Goal: Transaction & Acquisition: Purchase product/service

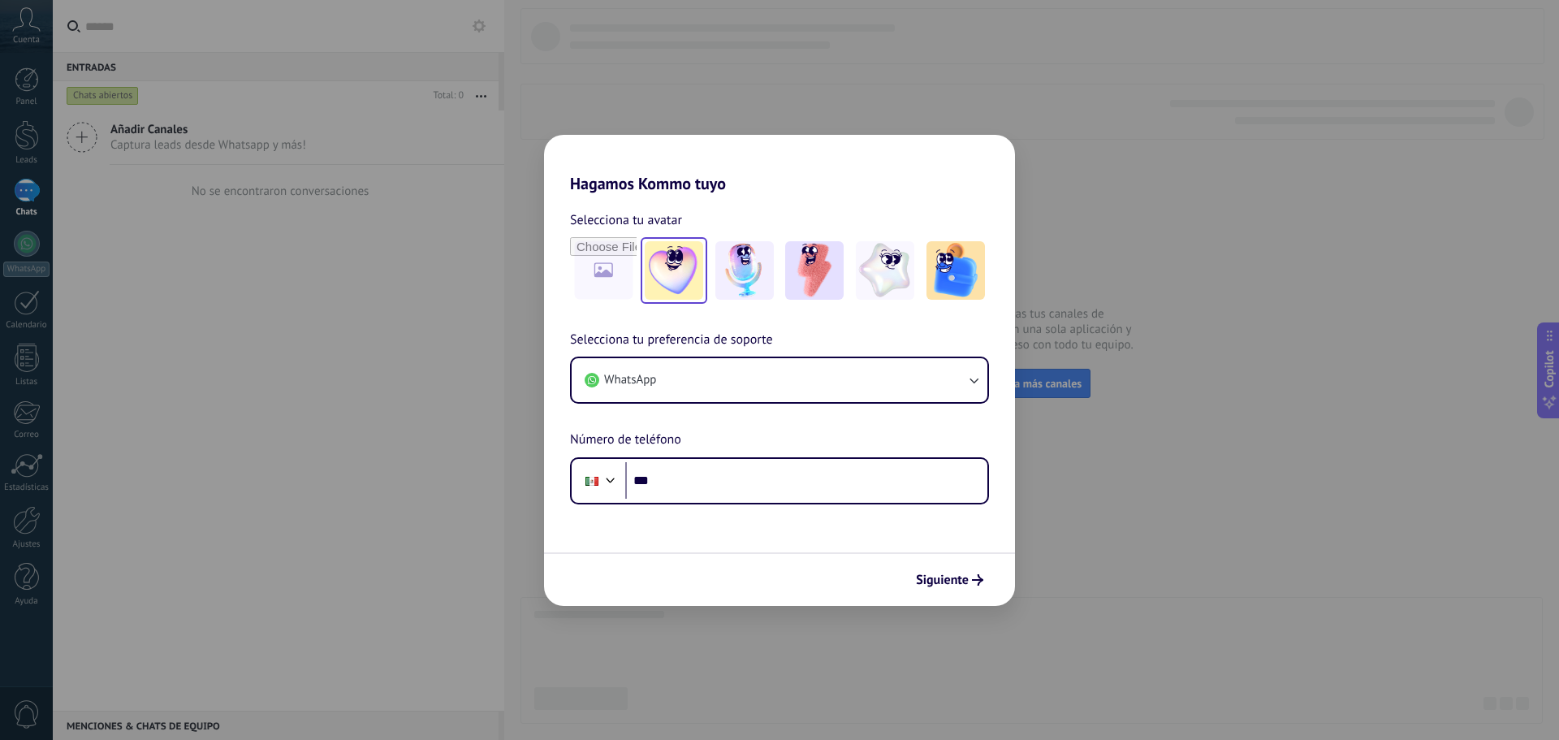
click at [685, 267] on img at bounding box center [674, 270] width 58 height 58
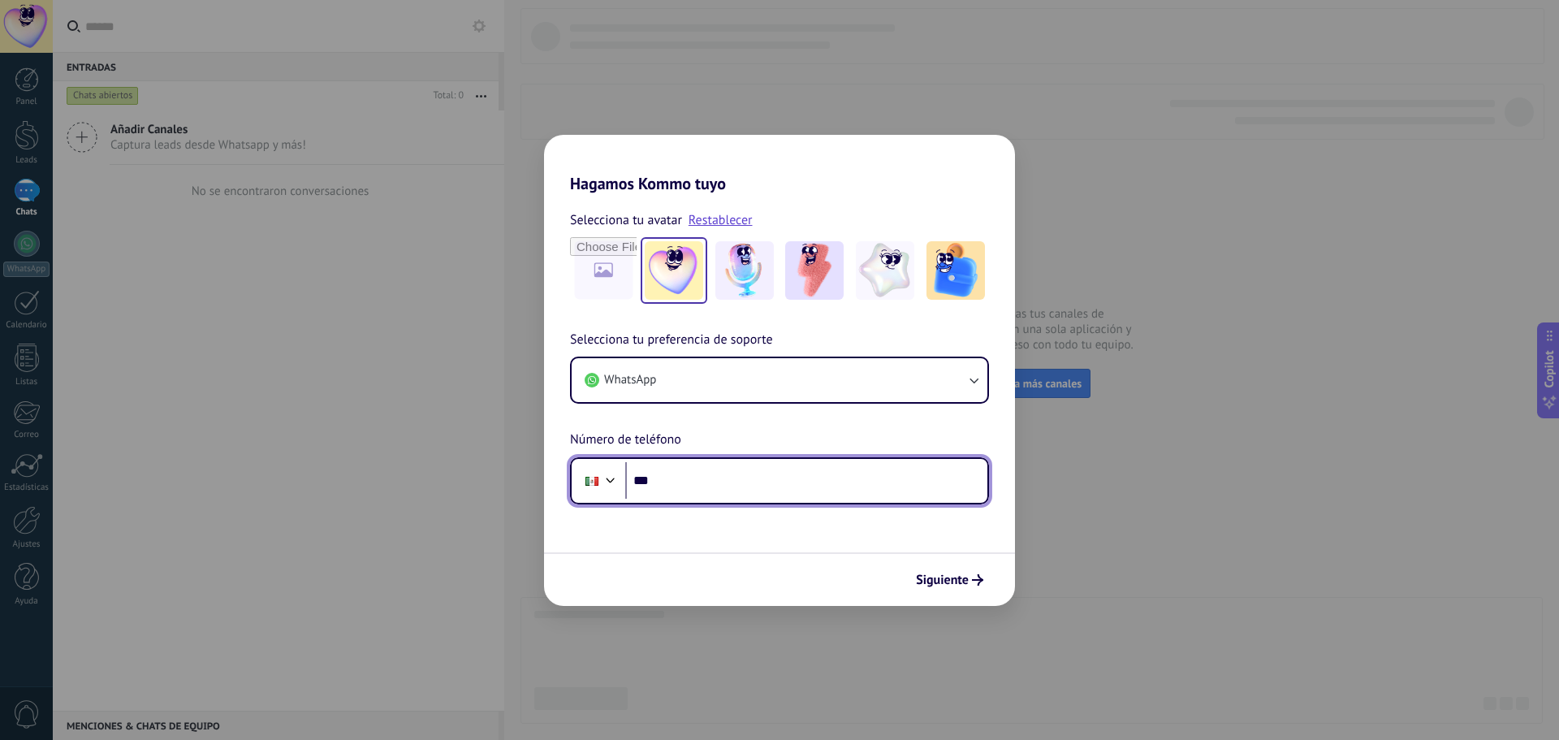
click at [691, 473] on input "***" at bounding box center [806, 480] width 362 height 37
type input "**********"
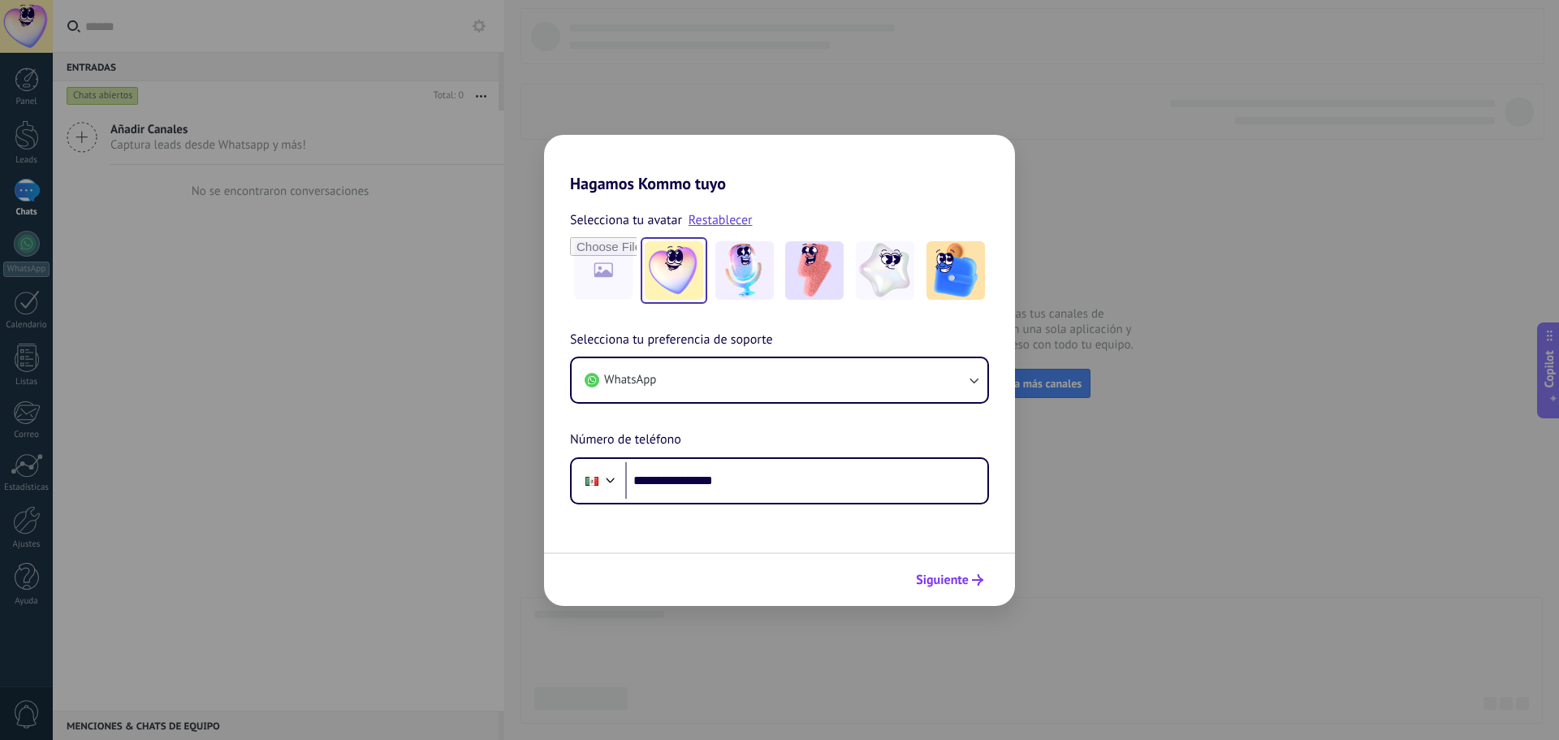
click at [934, 585] on span "Siguiente" at bounding box center [942, 579] width 53 height 11
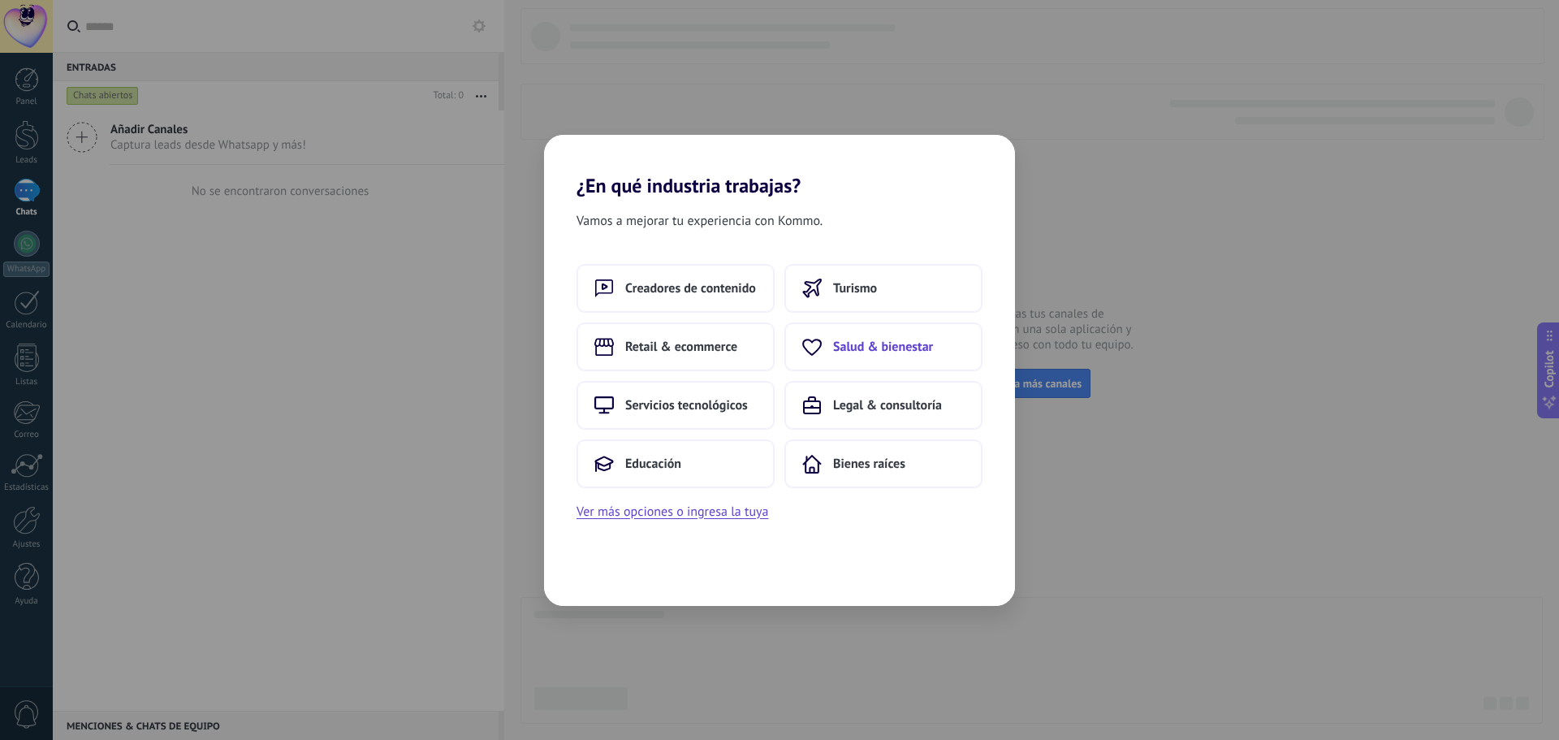
click at [915, 345] on span "Salud & bienestar" at bounding box center [883, 347] width 100 height 16
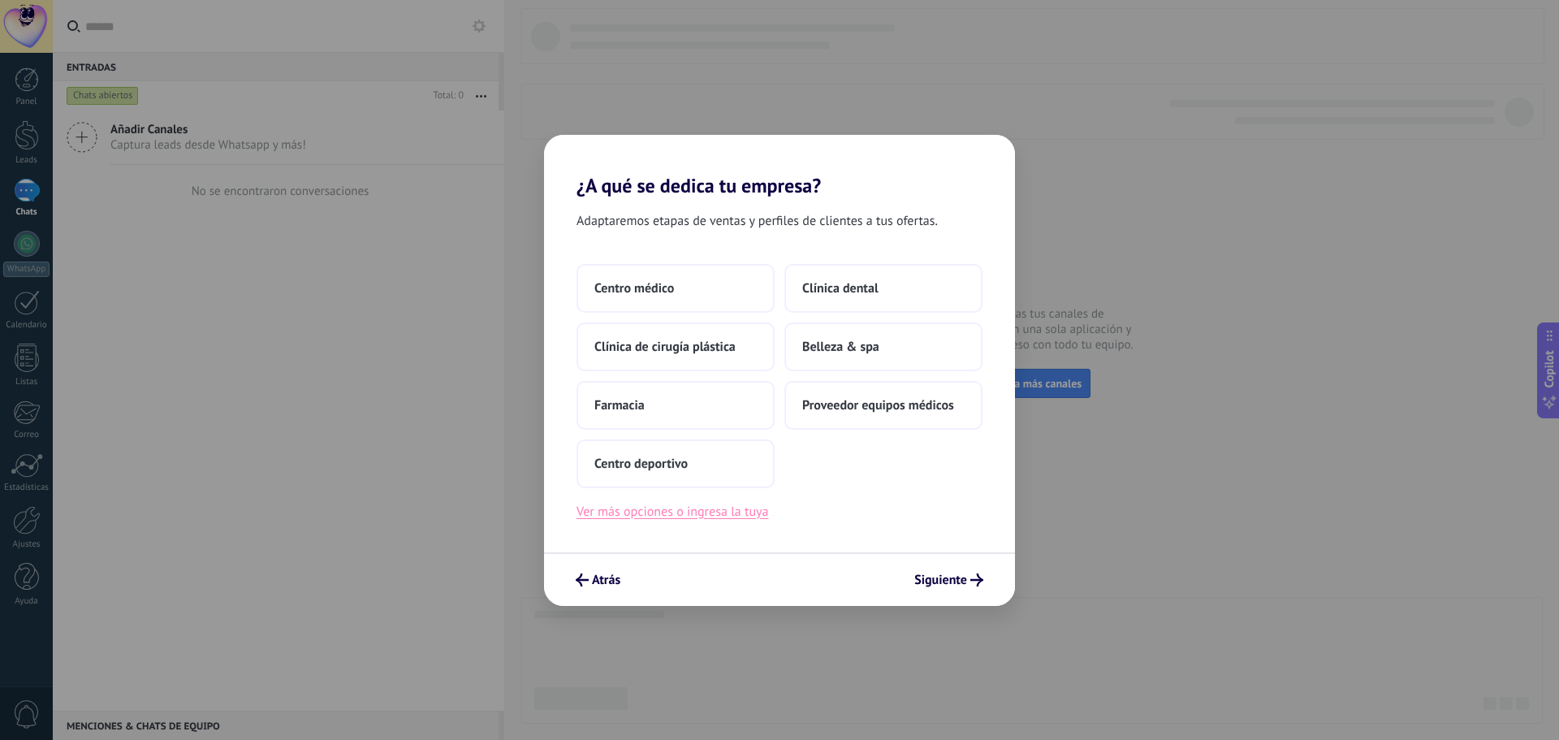
click at [651, 514] on button "Ver más opciones o ingresa la tuya" at bounding box center [673, 511] width 192 height 21
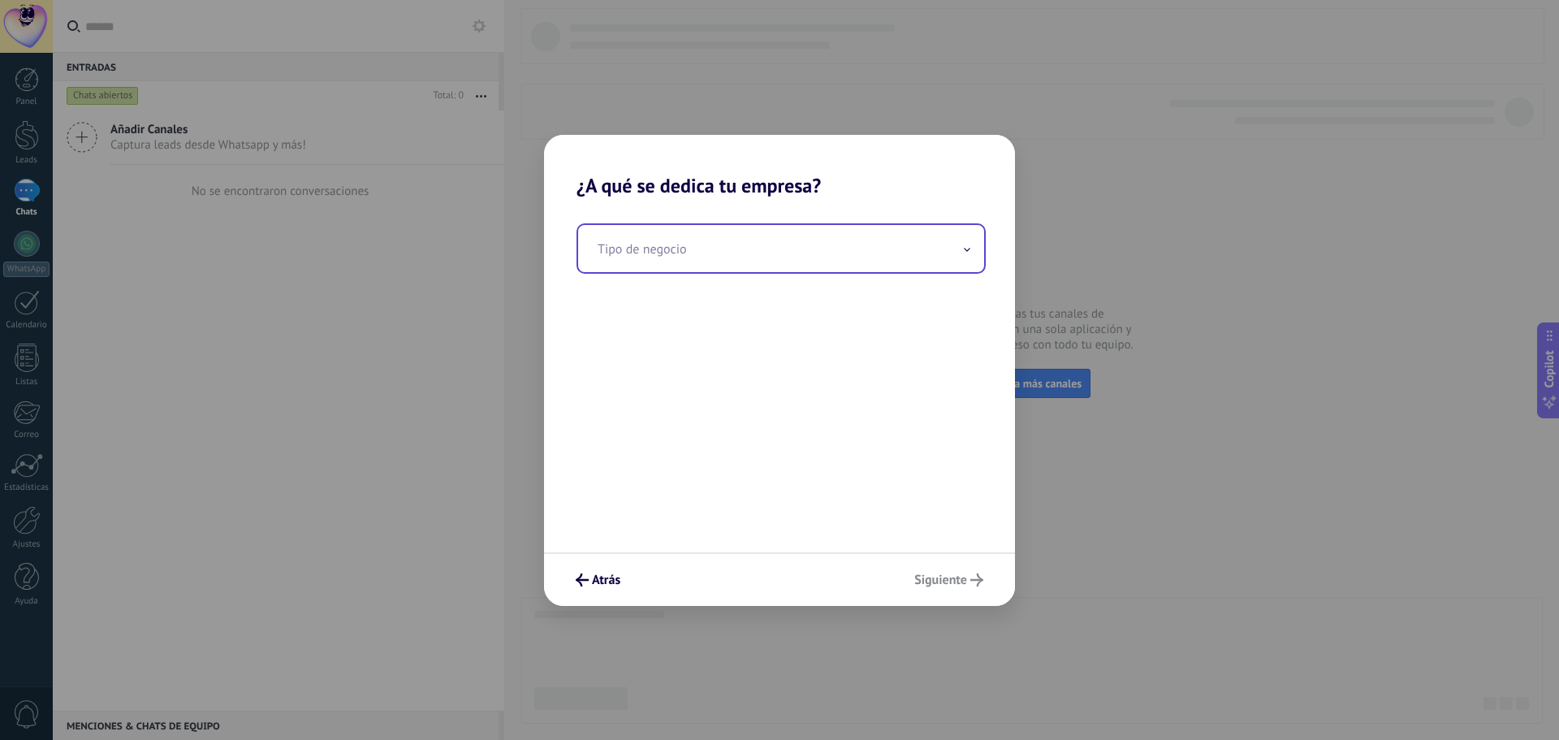
click at [681, 262] on input "text" at bounding box center [781, 248] width 406 height 47
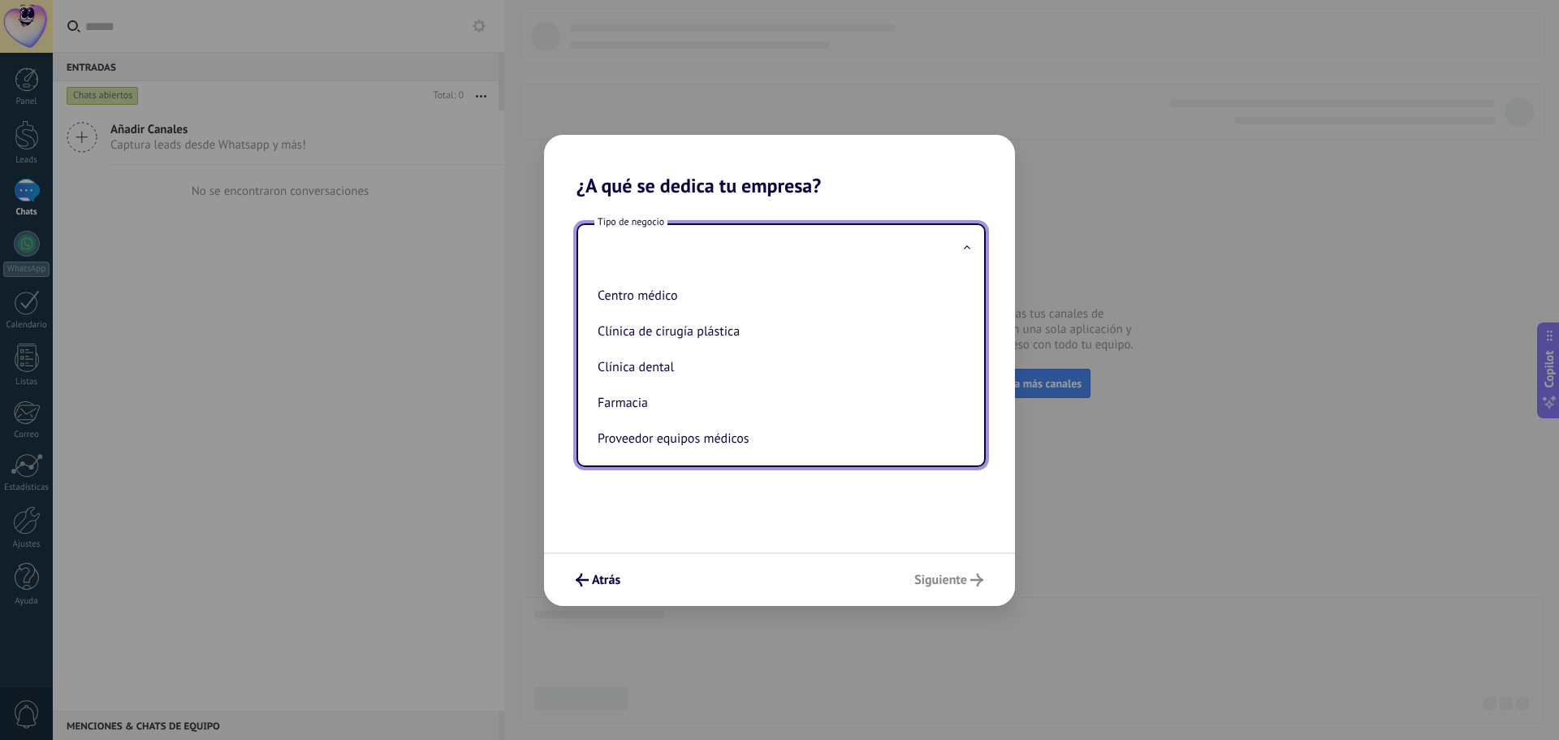
scroll to position [73, 0]
click at [790, 164] on h2 "¿A qué se dedica tu empresa?" at bounding box center [779, 166] width 471 height 63
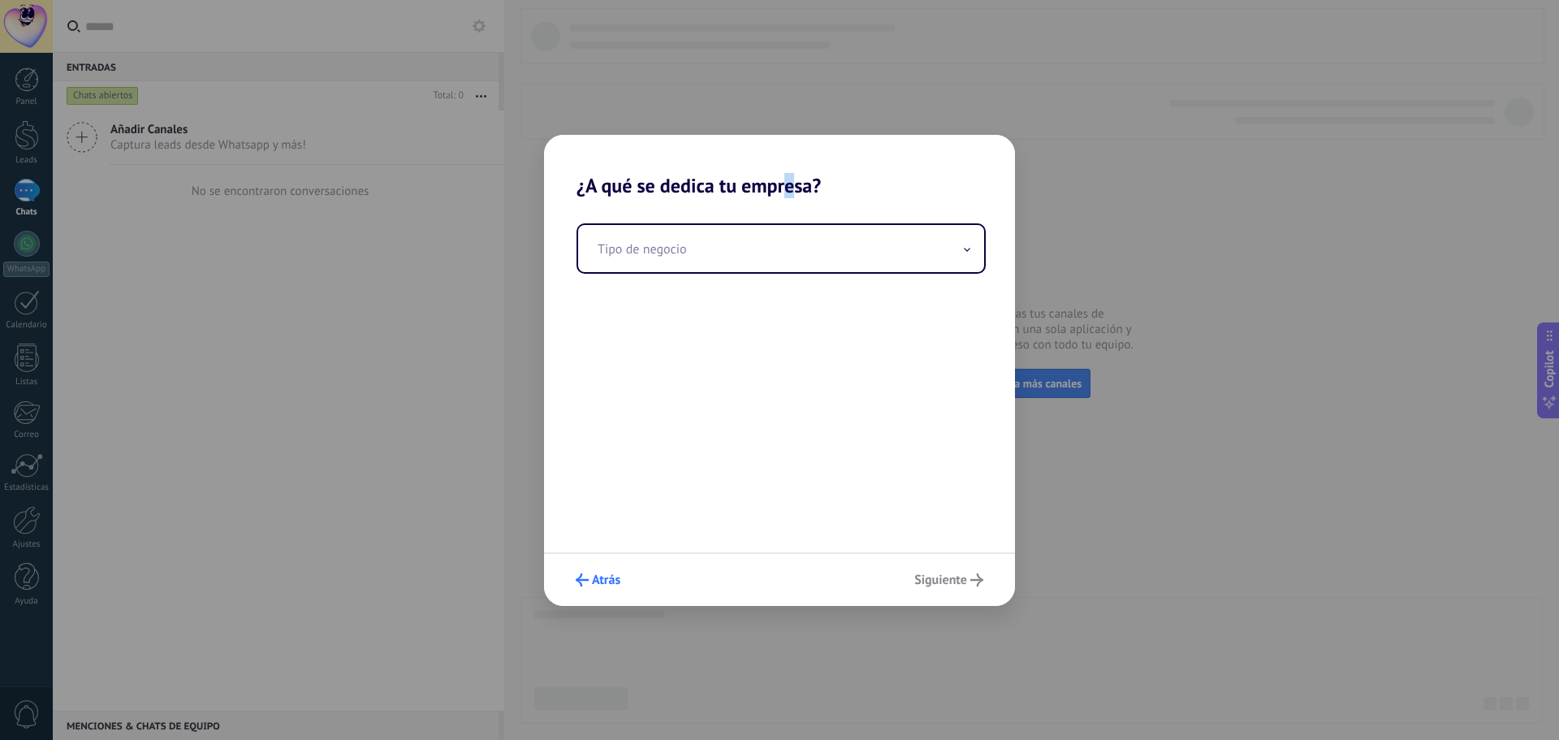
click at [599, 574] on span "Atrás" at bounding box center [606, 579] width 28 height 11
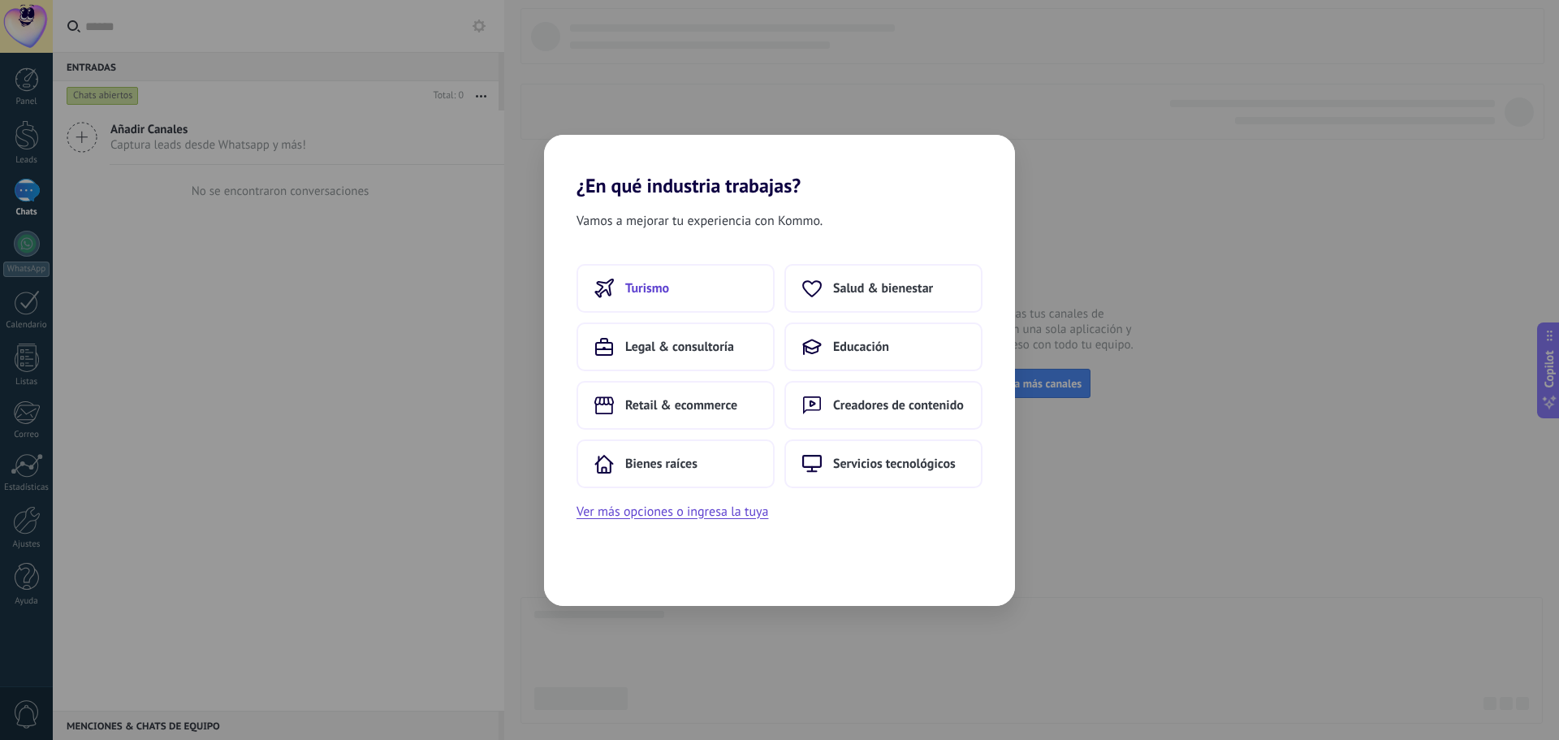
drag, startPoint x: 644, startPoint y: 286, endPoint x: 652, endPoint y: 287, distance: 8.2
click at [652, 287] on span "Turismo" at bounding box center [647, 288] width 44 height 16
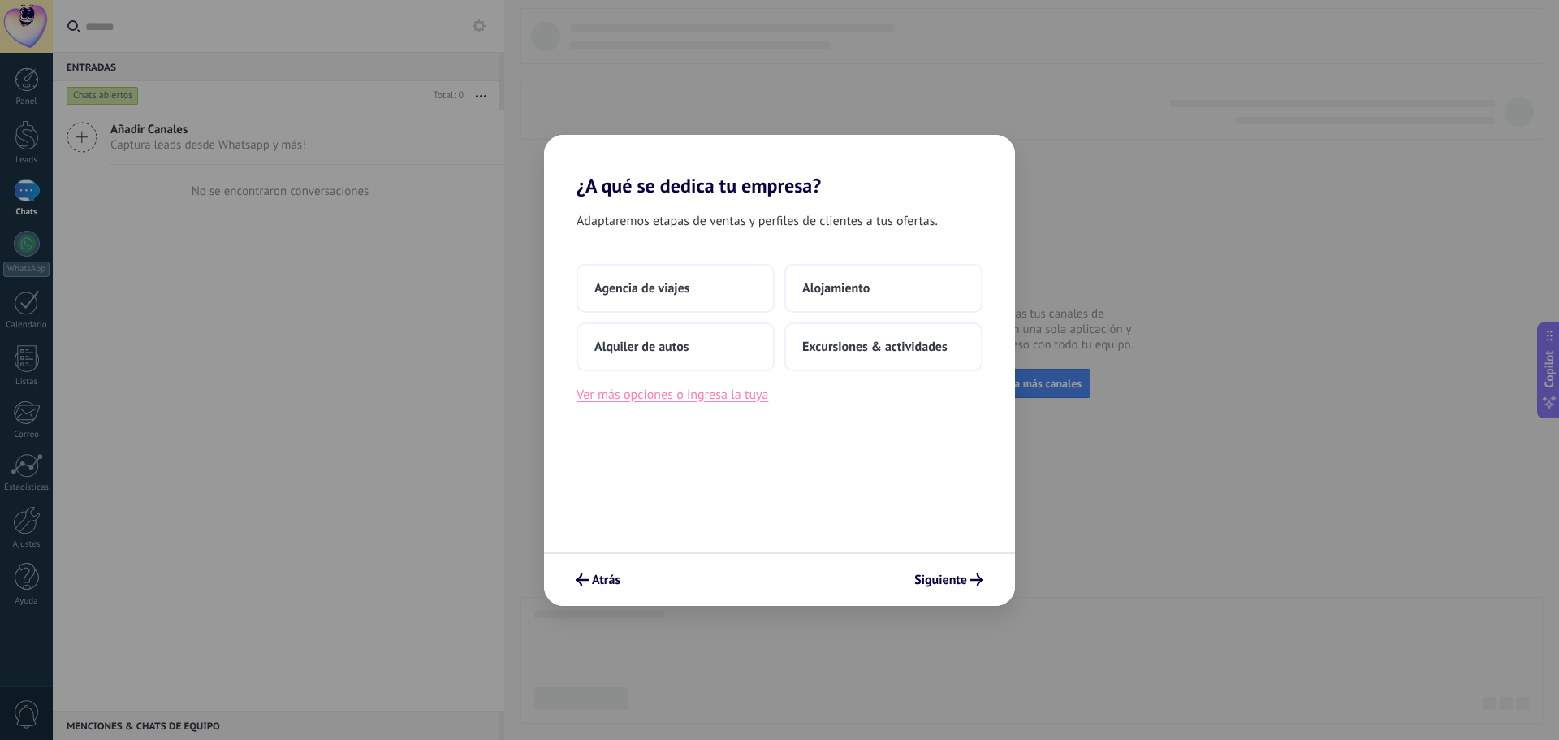
click at [648, 402] on button "Ver más opciones o ingresa la tuya" at bounding box center [673, 394] width 192 height 21
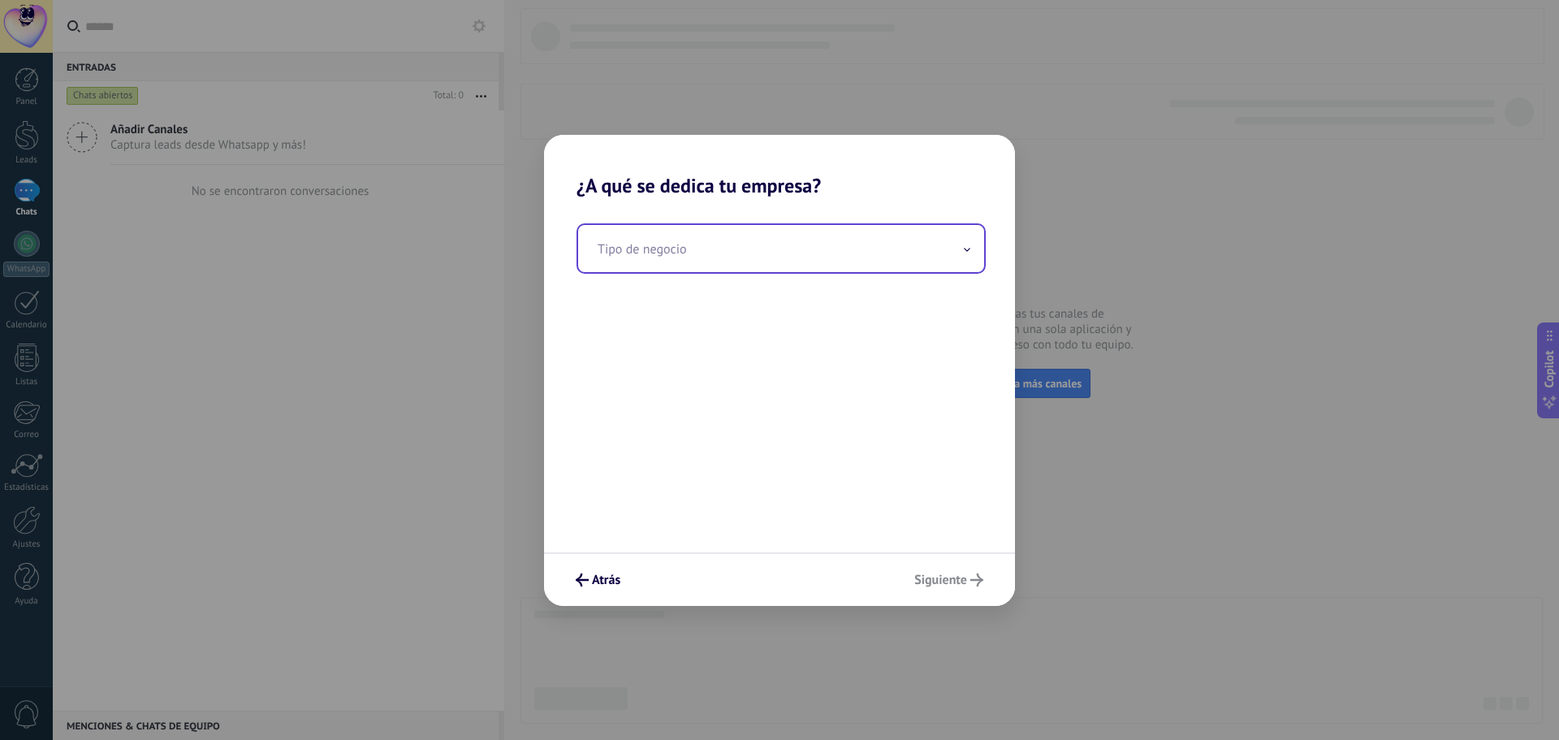
click at [698, 257] on input "text" at bounding box center [781, 248] width 406 height 47
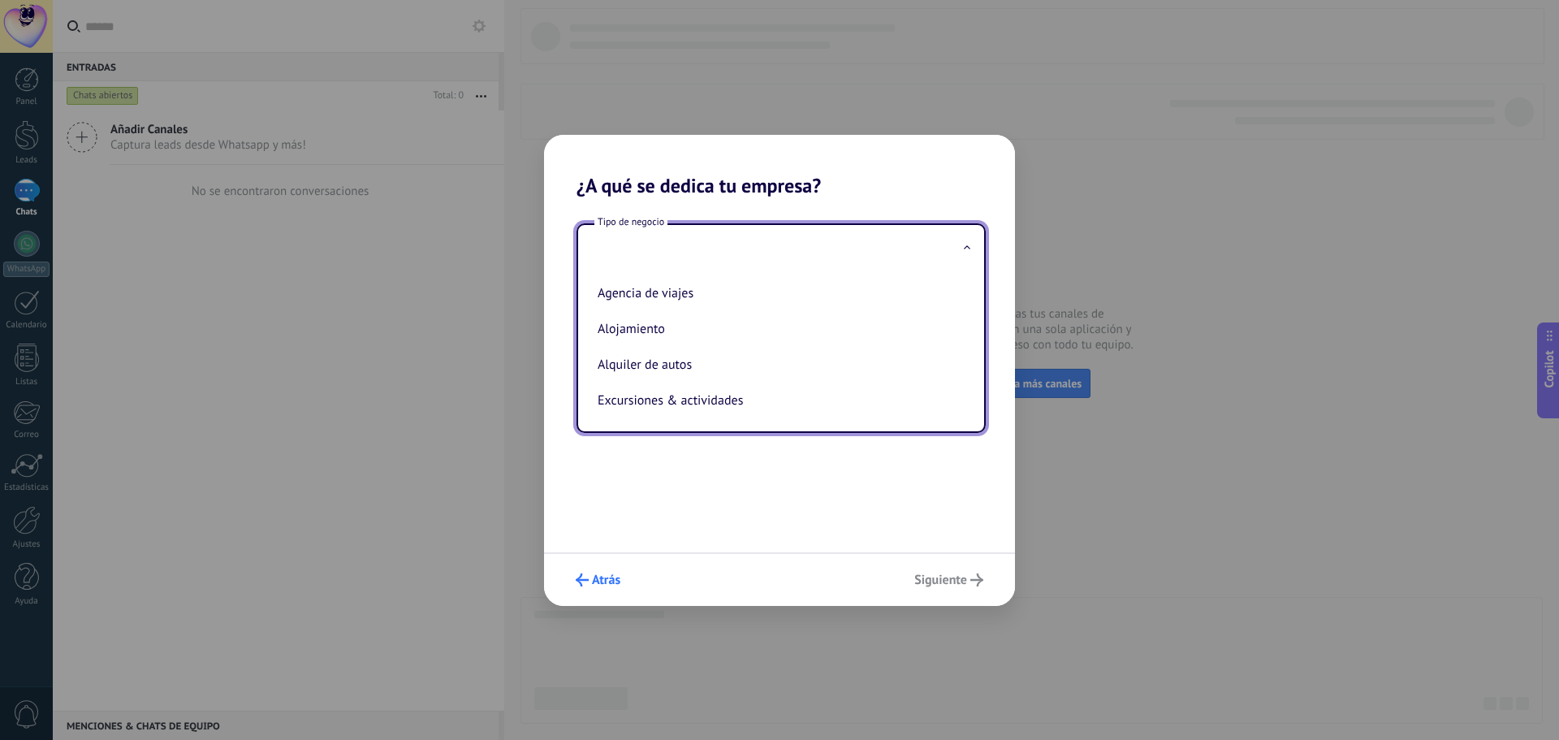
click at [603, 567] on button "Atrás" at bounding box center [598, 580] width 59 height 28
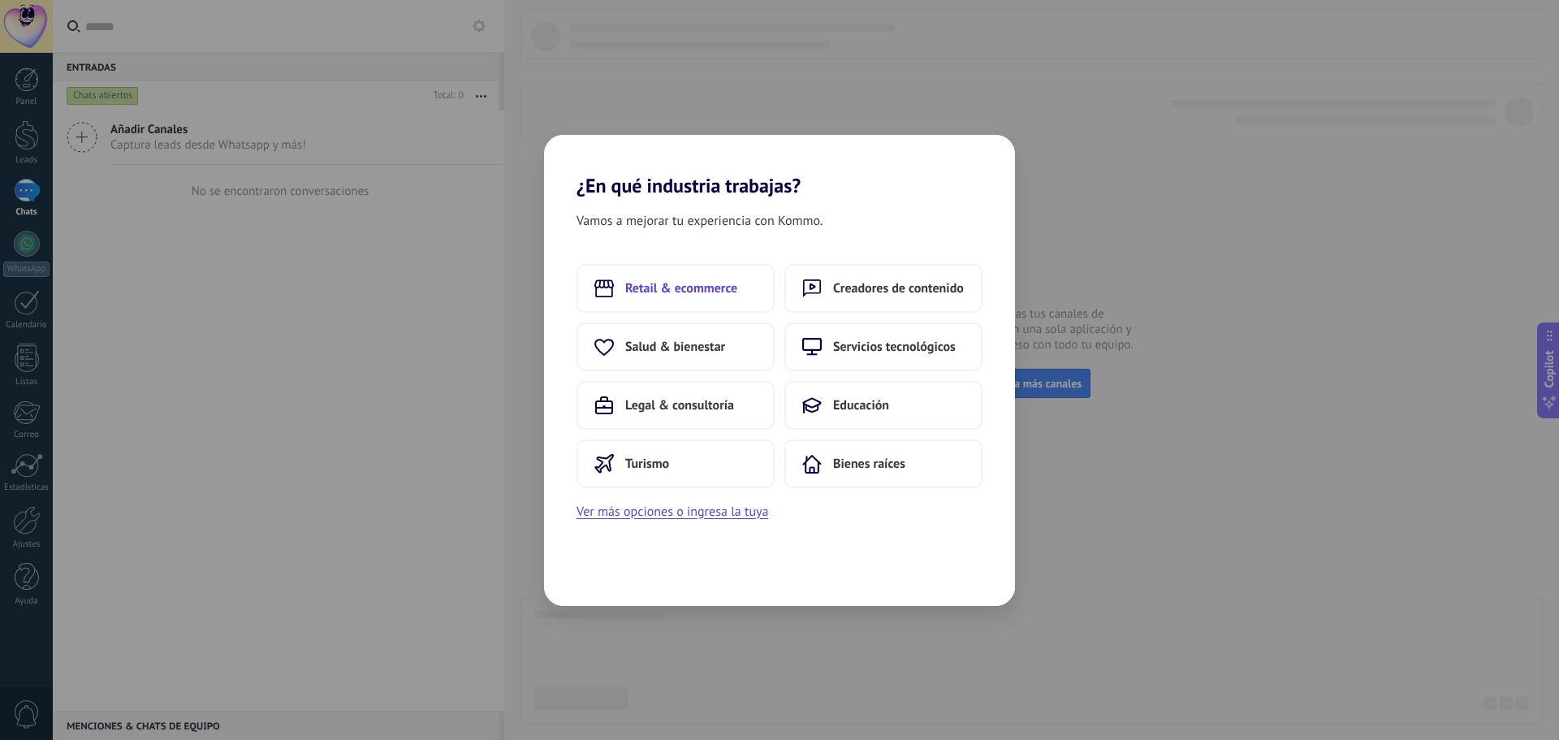
click at [681, 295] on span "Retail & ecommerce" at bounding box center [681, 288] width 112 height 16
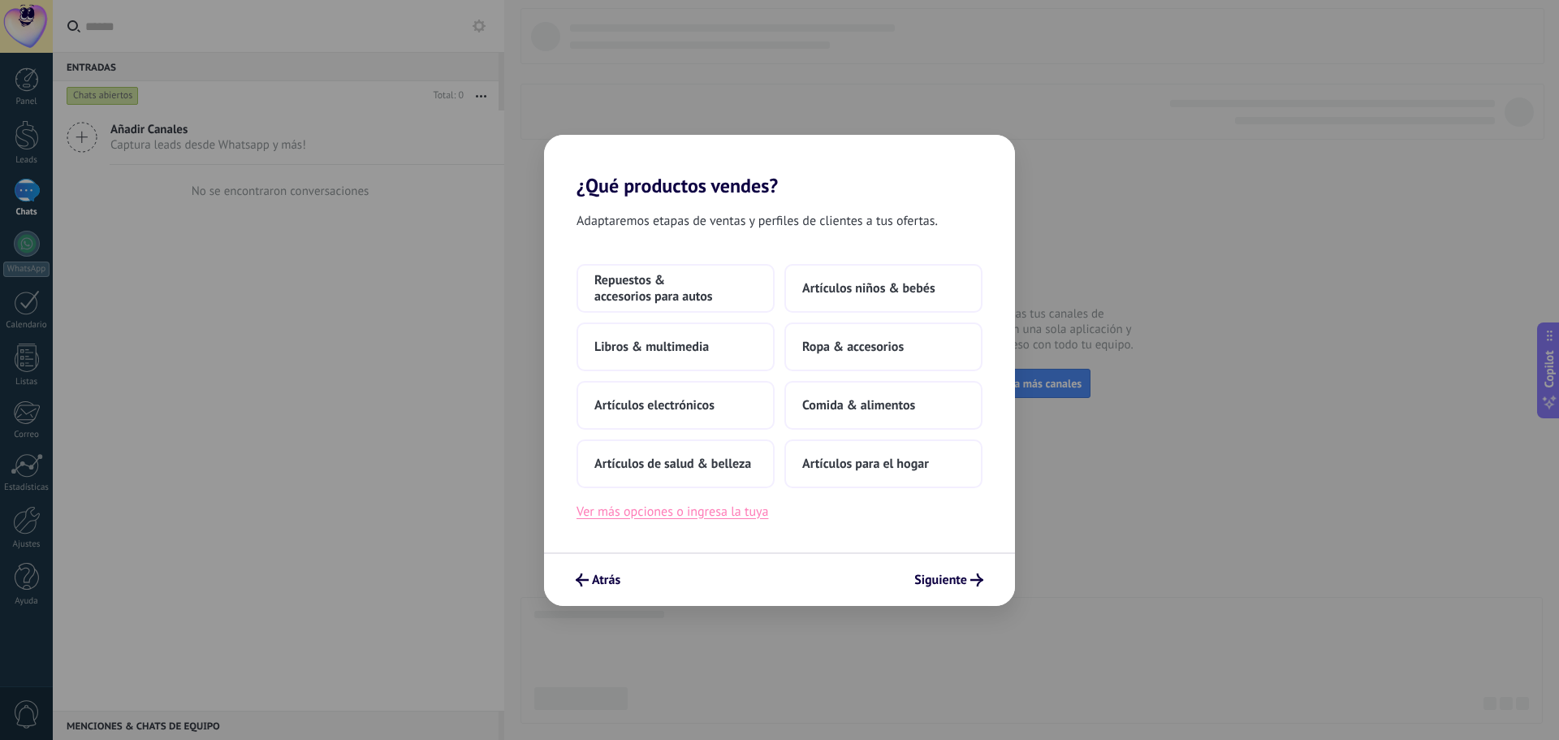
click at [725, 511] on button "Ver más opciones o ingresa la tuya" at bounding box center [673, 511] width 192 height 21
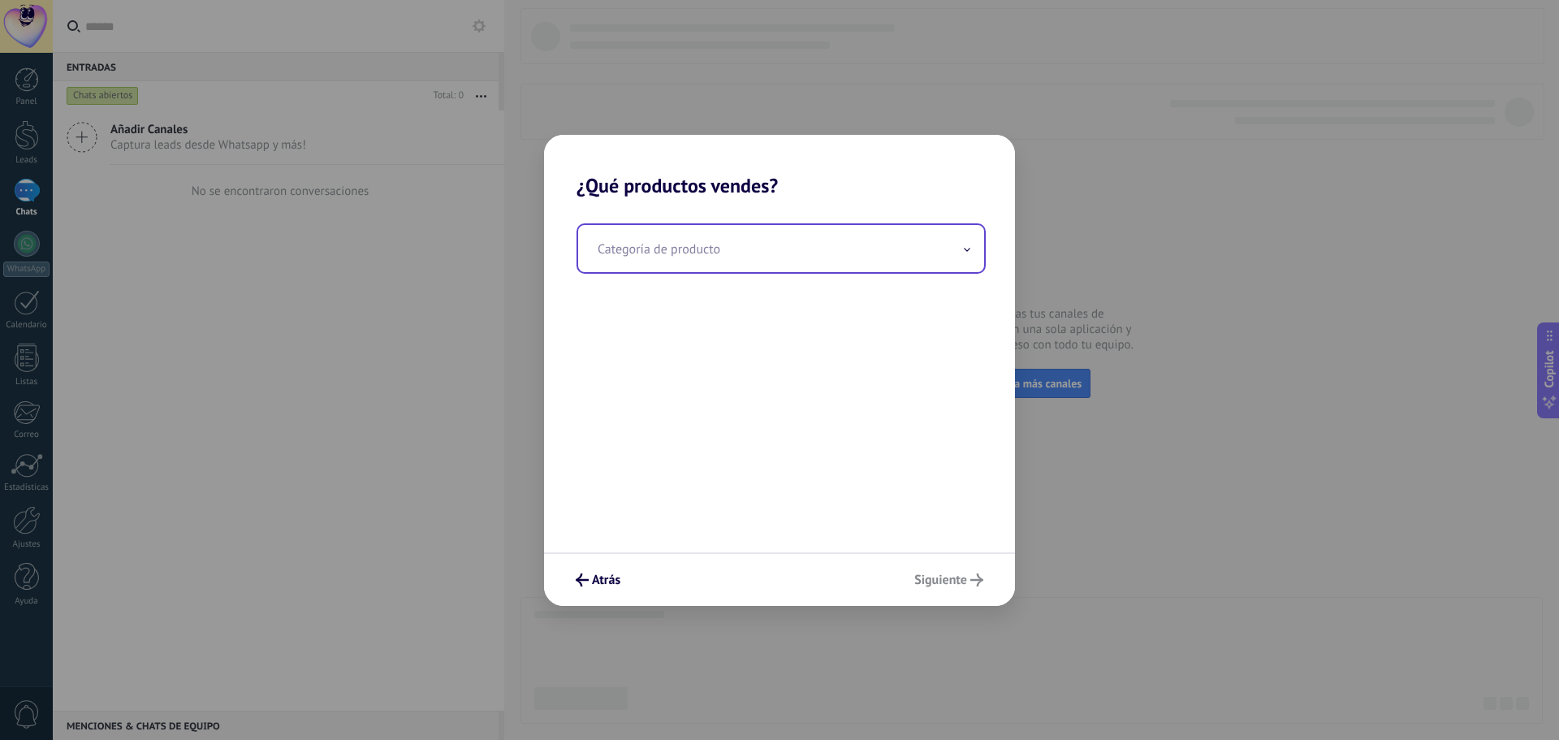
click at [703, 248] on input "text" at bounding box center [781, 248] width 406 height 47
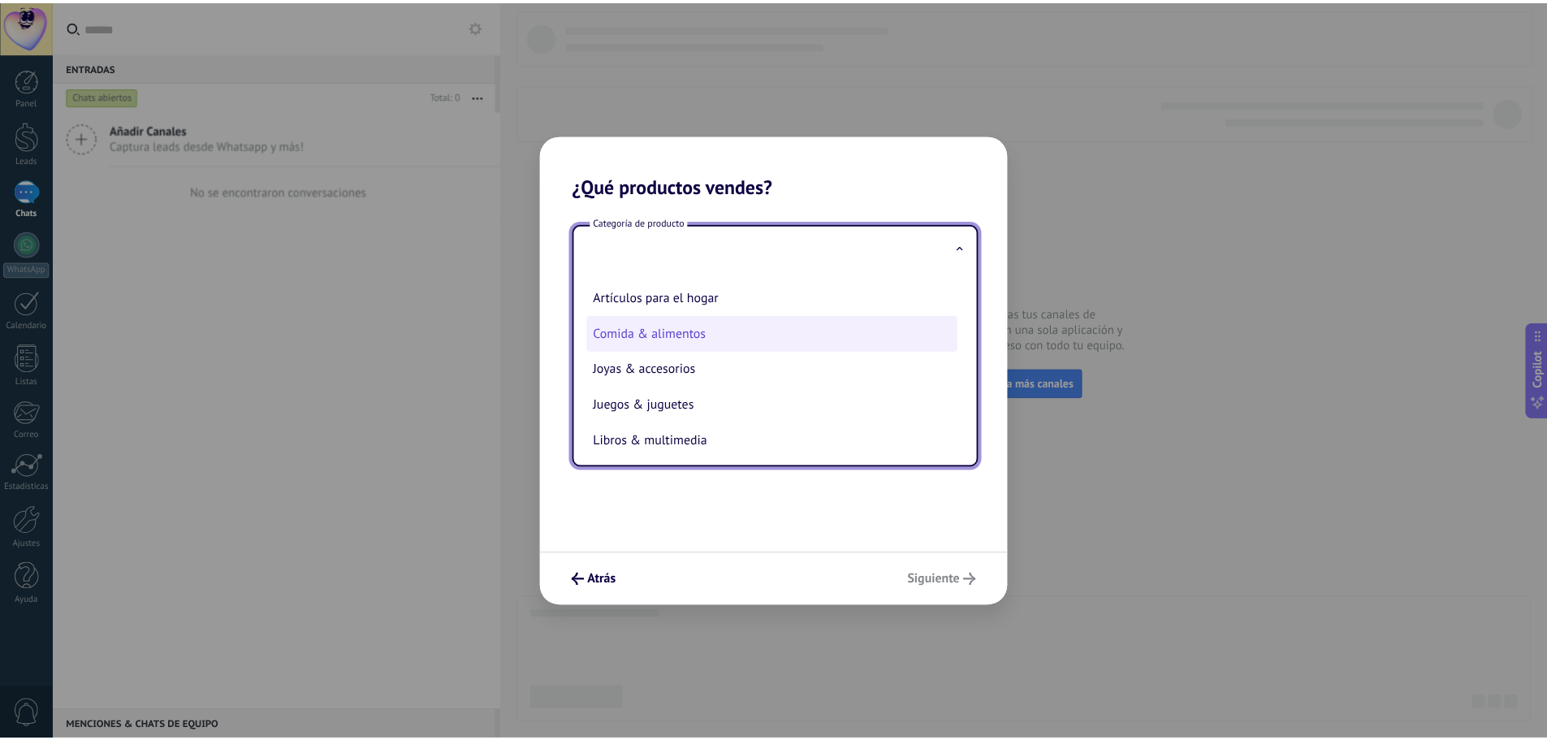
scroll to position [162, 0]
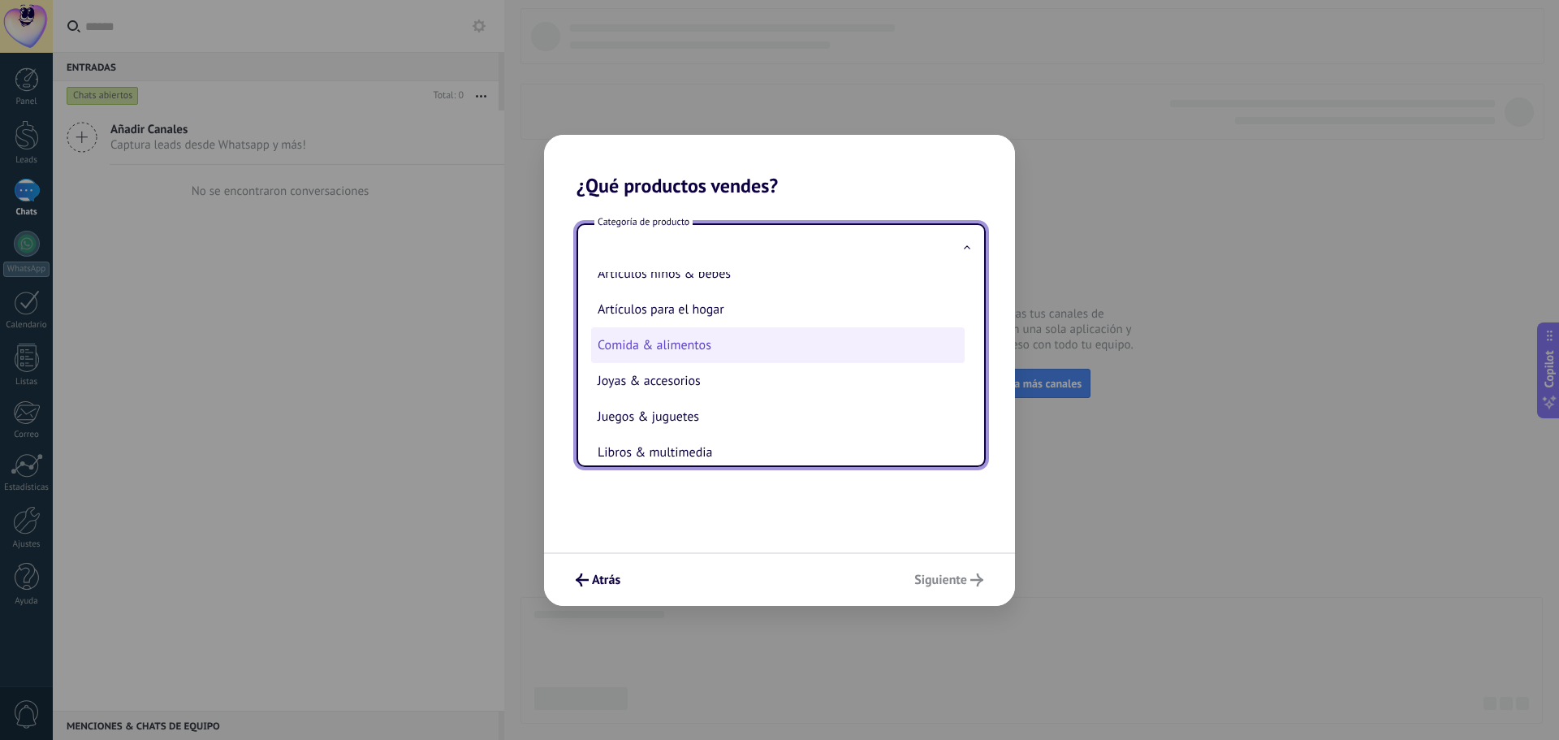
click at [672, 344] on li "Comida & alimentos" at bounding box center [778, 345] width 374 height 36
type input "**********"
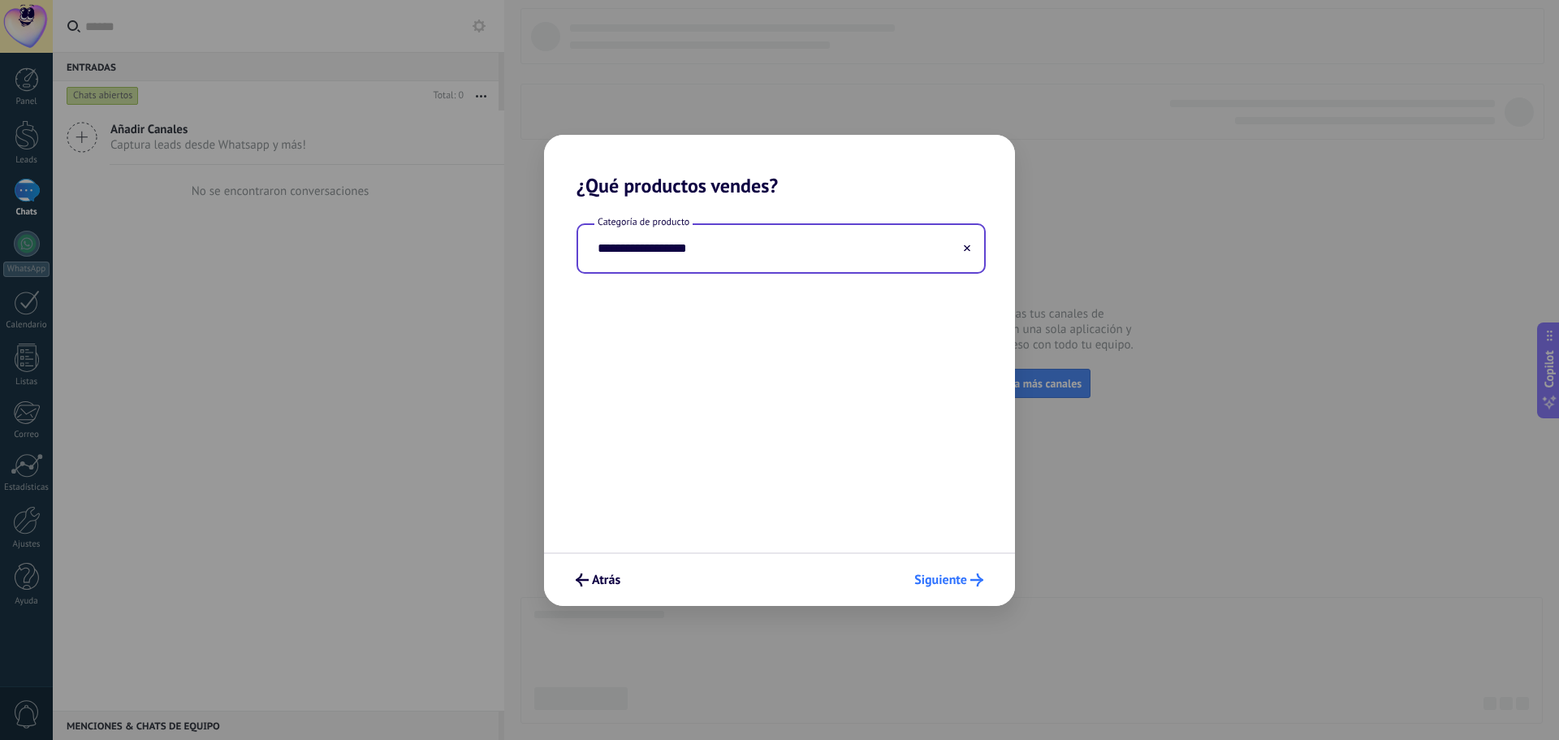
click at [958, 569] on button "Siguiente" at bounding box center [949, 580] width 84 height 28
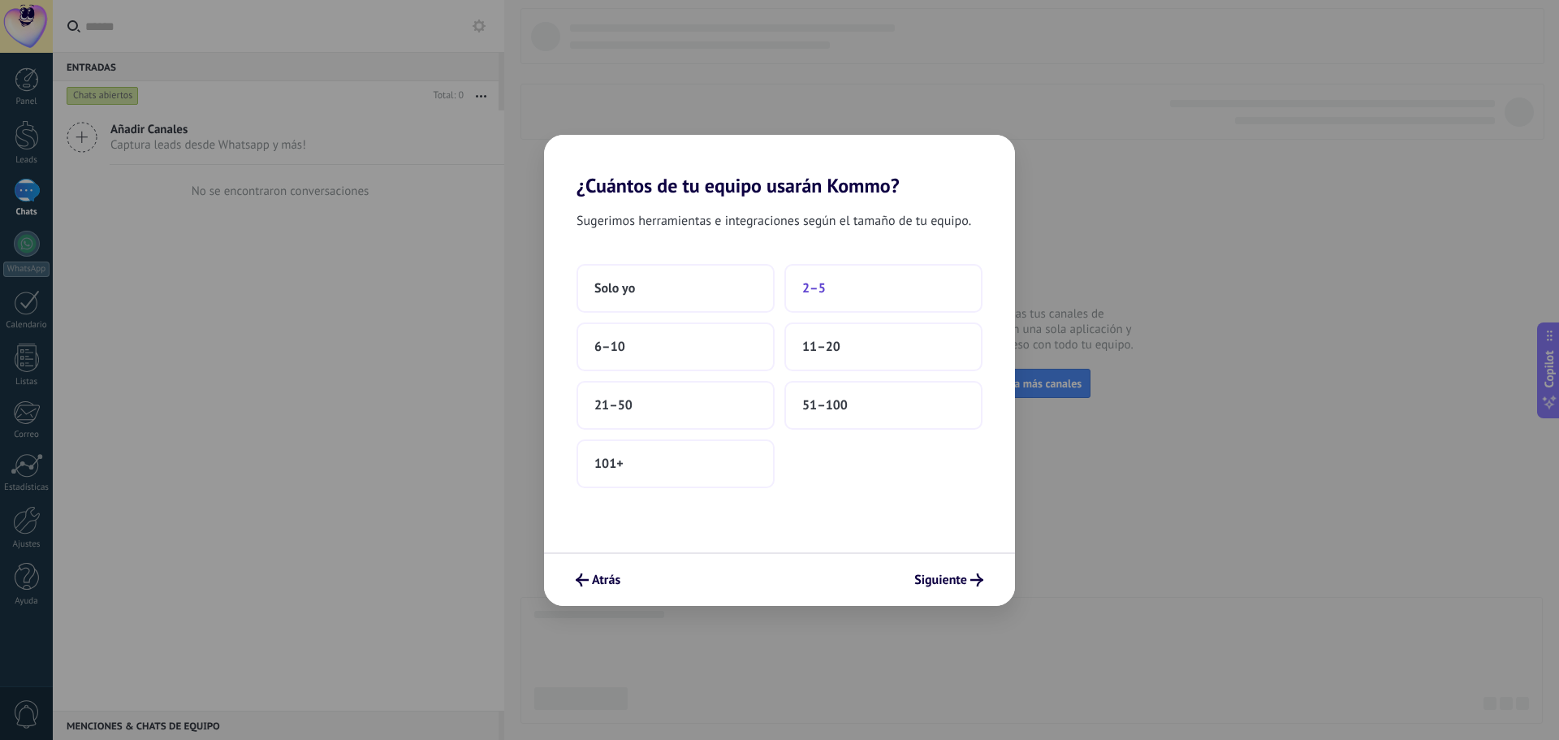
click at [839, 284] on button "2–5" at bounding box center [884, 288] width 198 height 49
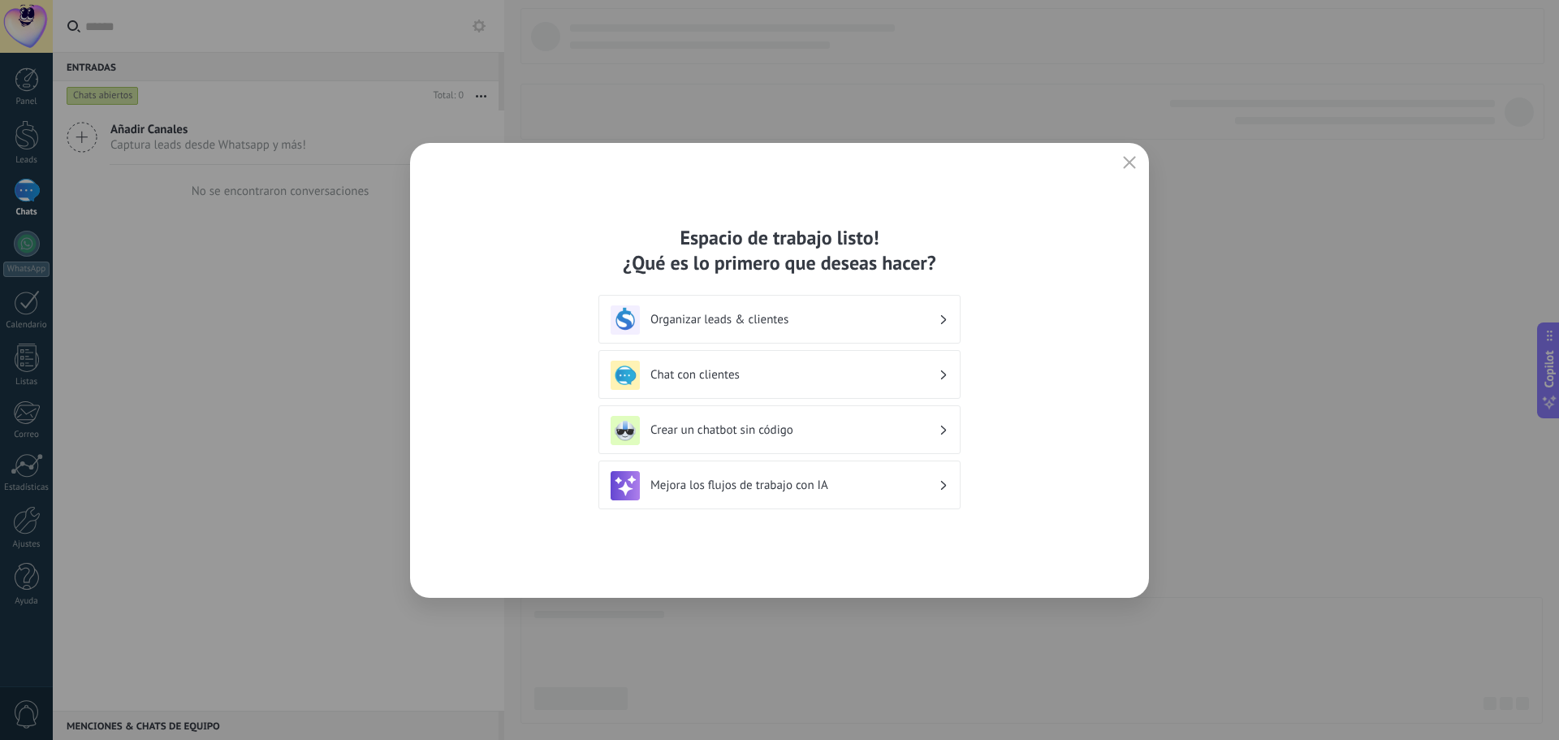
click at [776, 374] on h3 "Chat con clientes" at bounding box center [795, 374] width 288 height 15
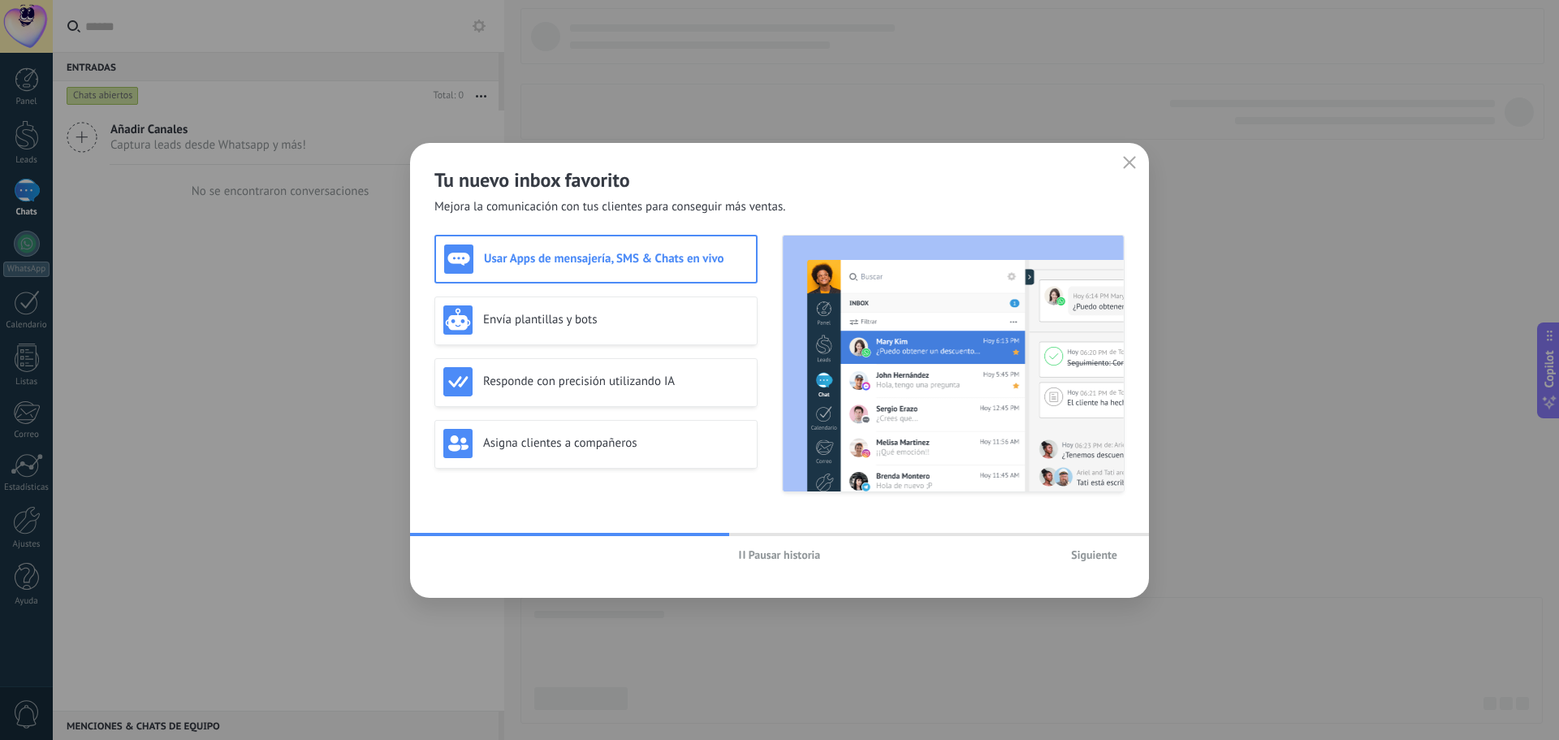
click at [1086, 556] on span "Siguiente" at bounding box center [1094, 554] width 46 height 11
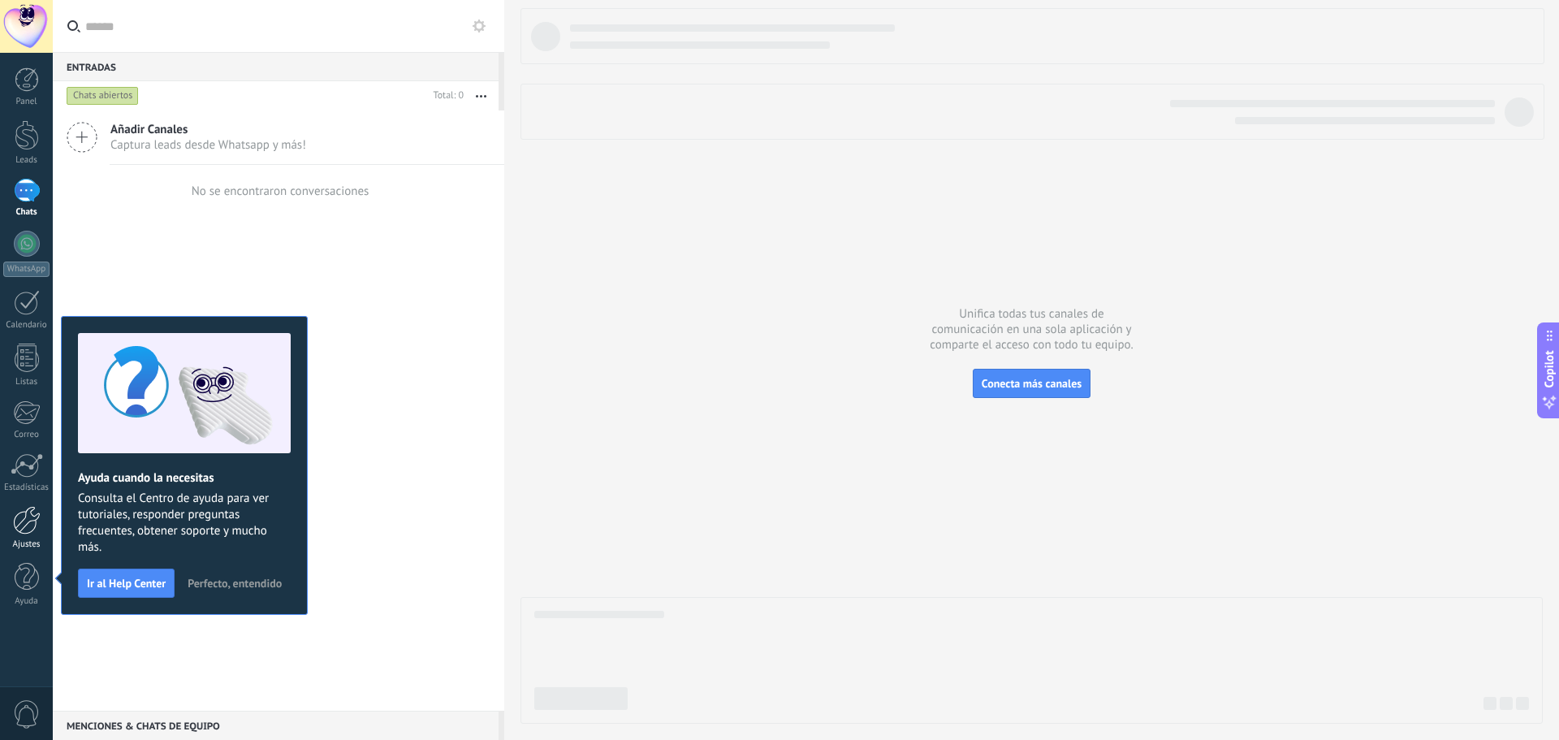
click at [18, 535] on link "Ajustes" at bounding box center [26, 528] width 53 height 44
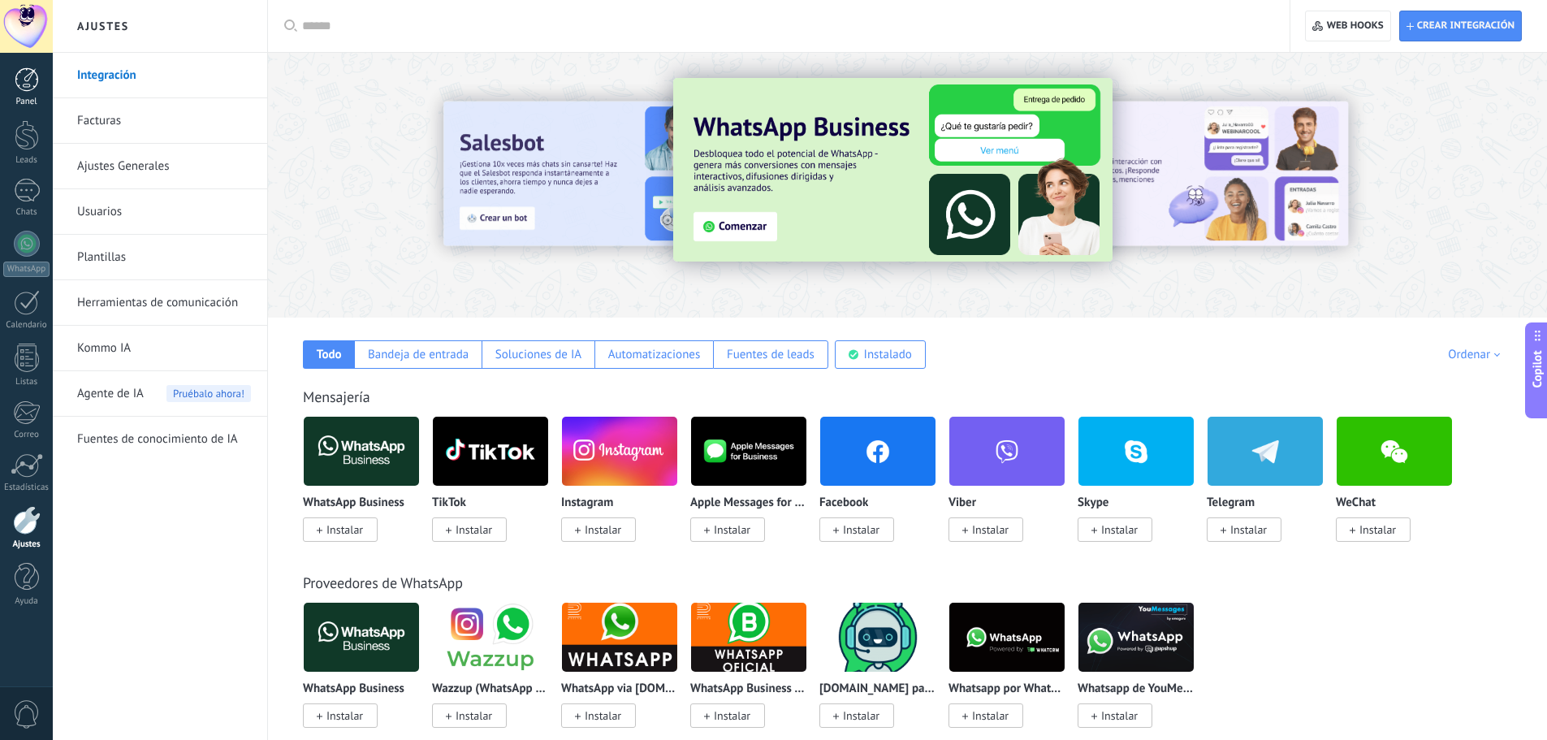
click at [26, 79] on div at bounding box center [27, 79] width 24 height 24
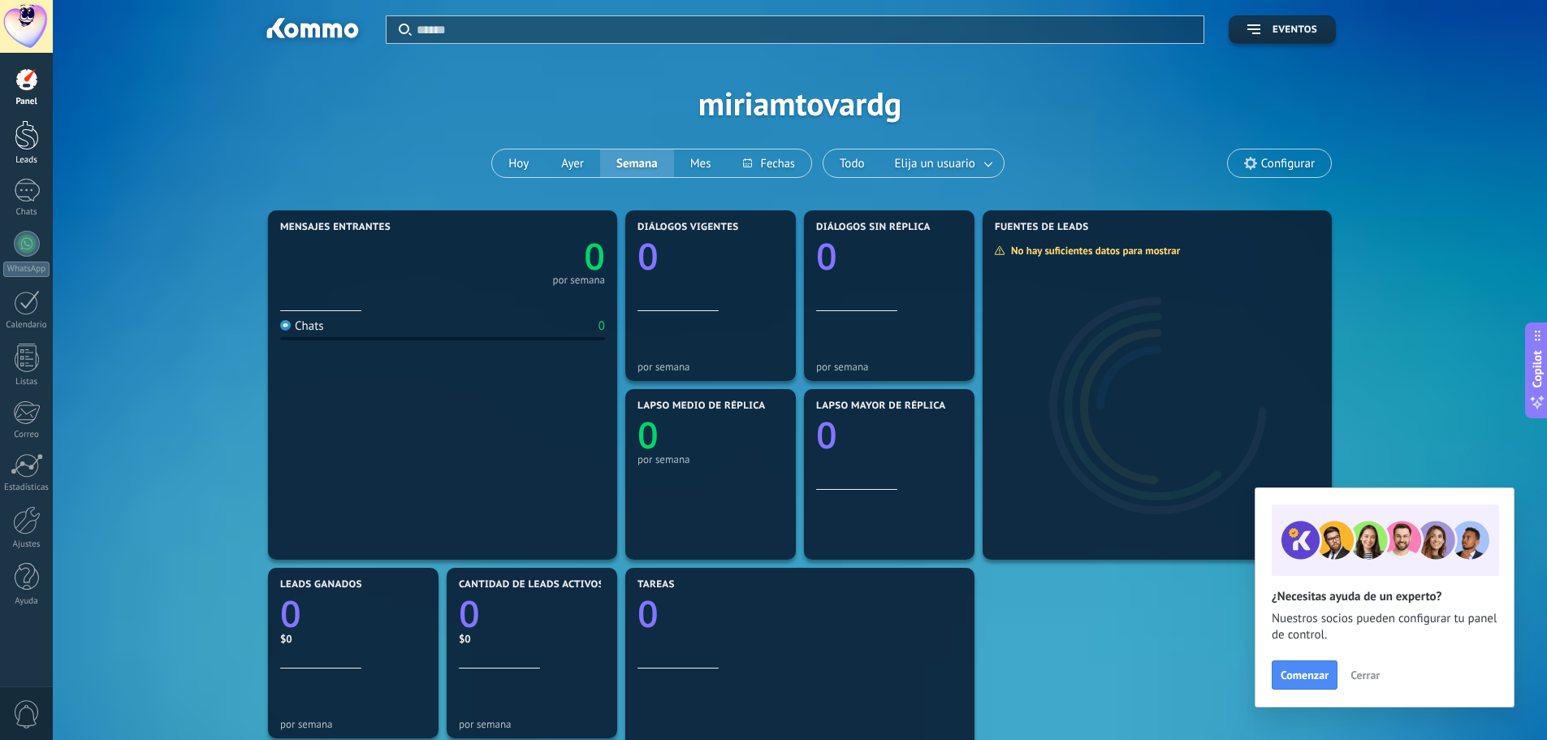
click at [16, 146] on div at bounding box center [27, 135] width 24 height 30
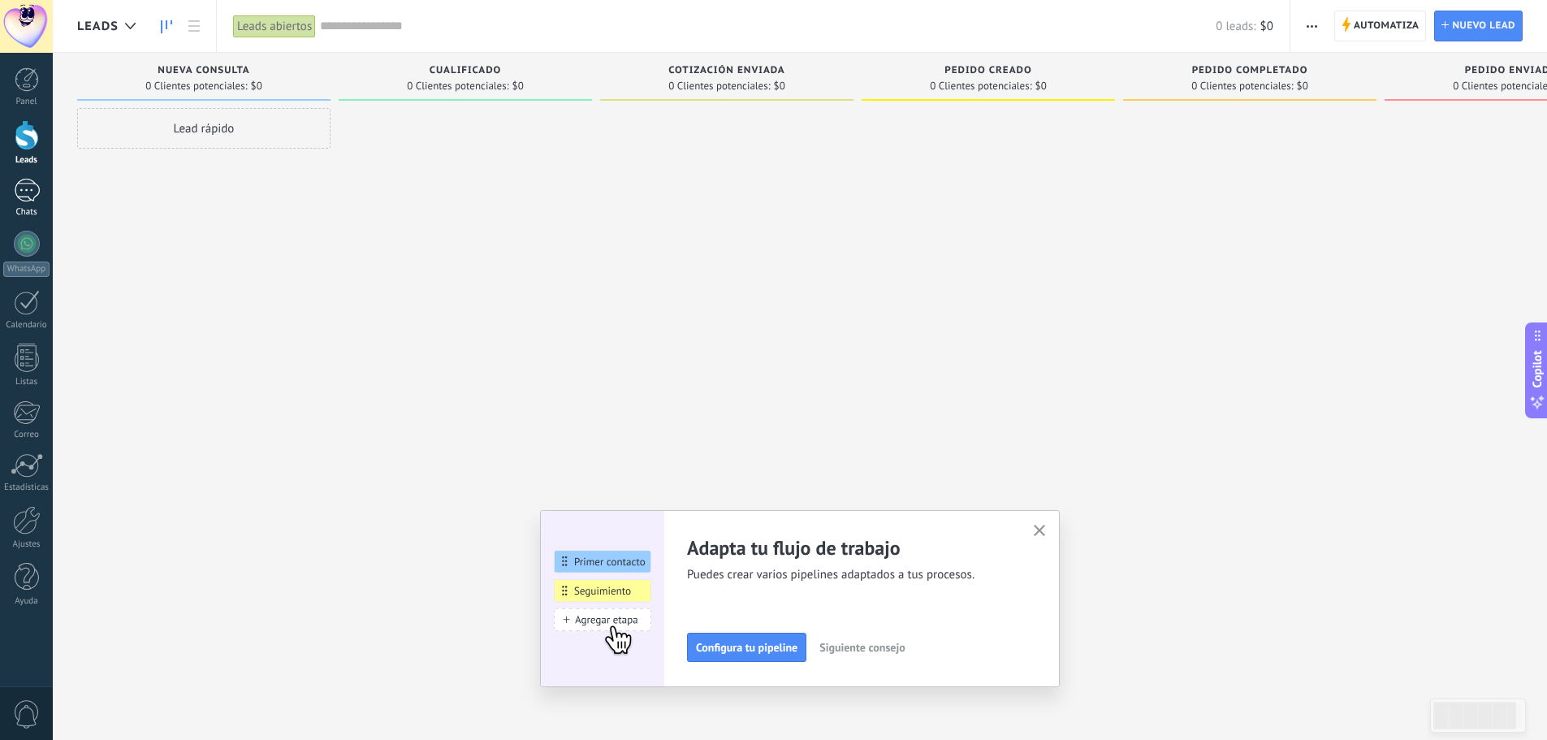
click at [17, 189] on div at bounding box center [27, 191] width 26 height 24
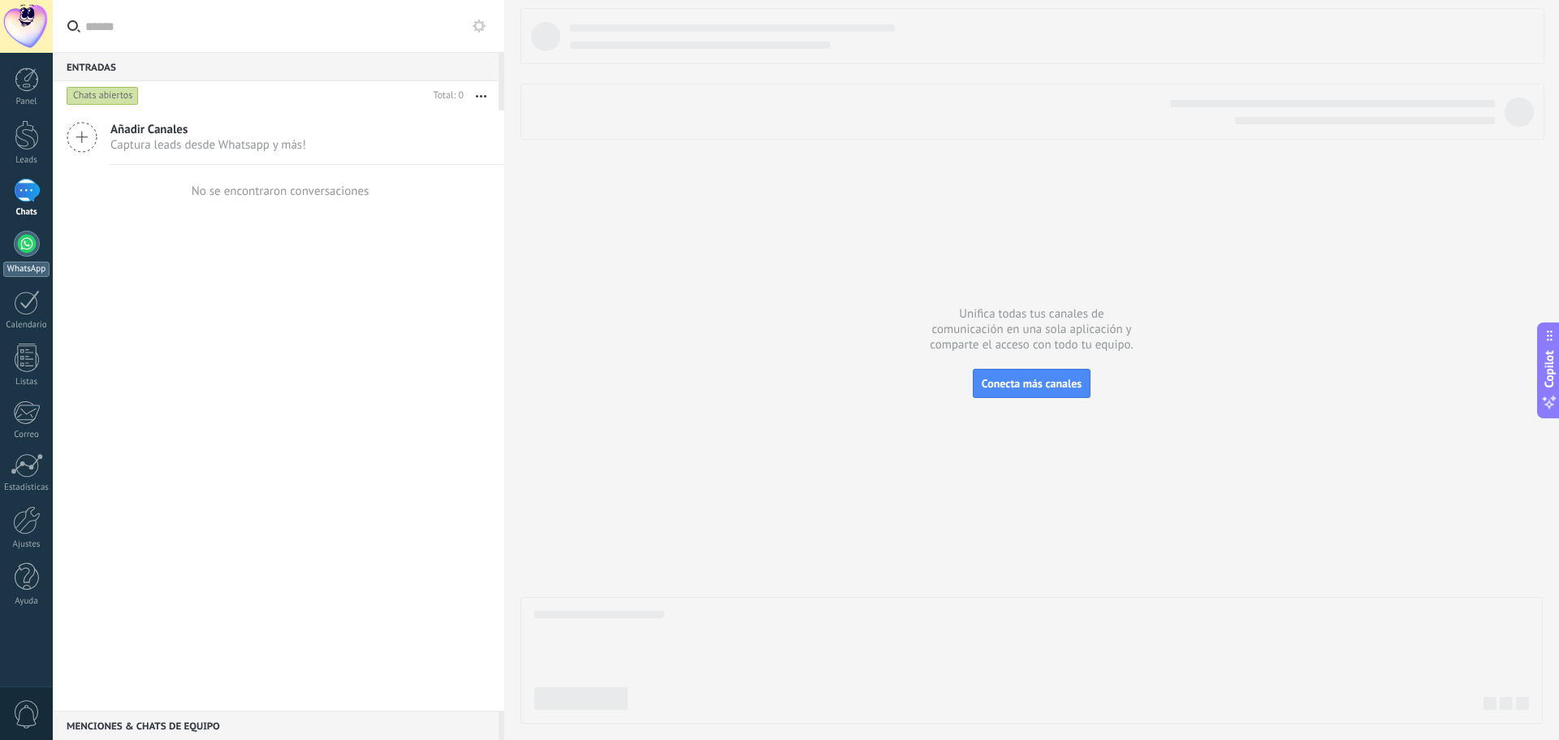
click at [10, 246] on link "WhatsApp" at bounding box center [26, 254] width 53 height 46
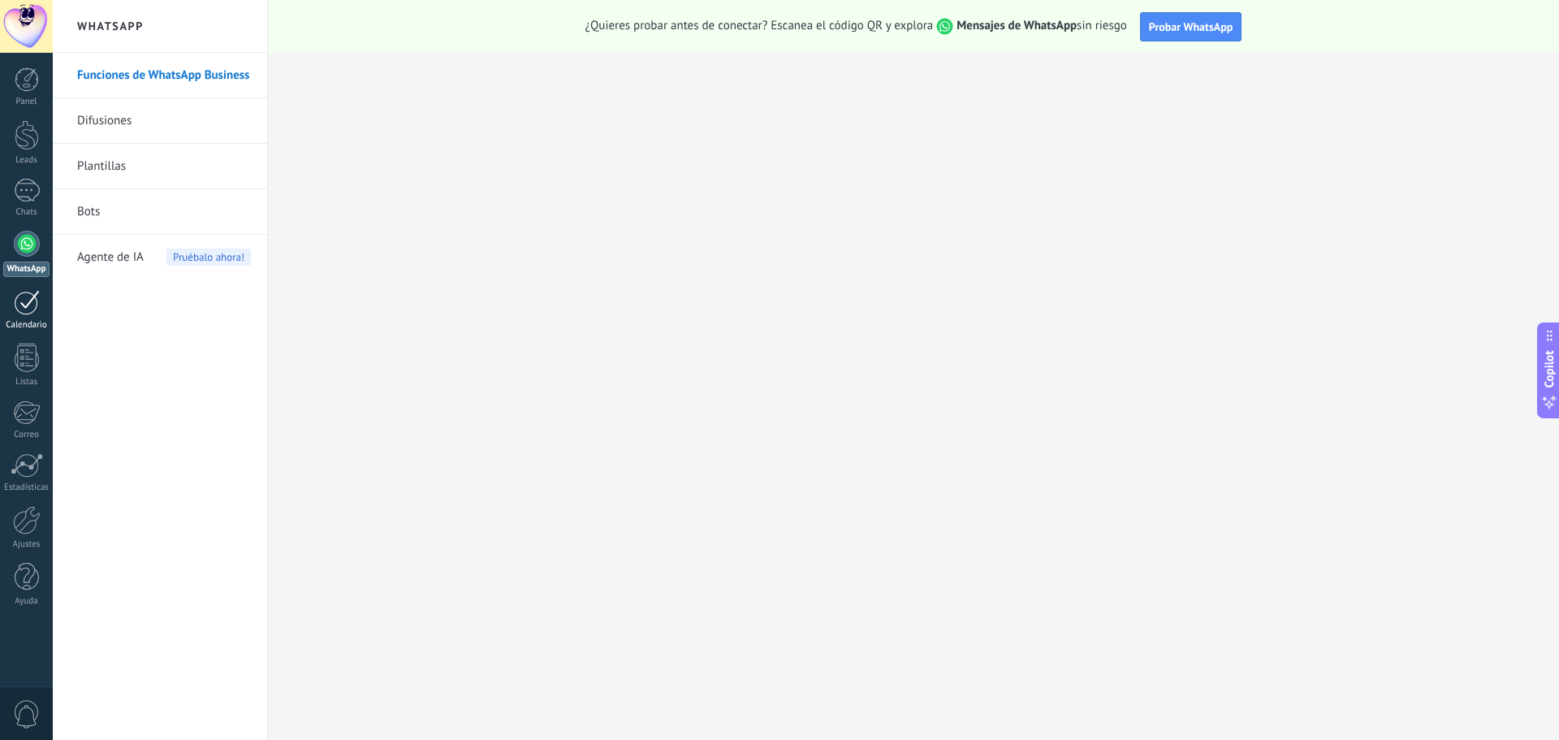
click at [18, 302] on div at bounding box center [27, 302] width 26 height 25
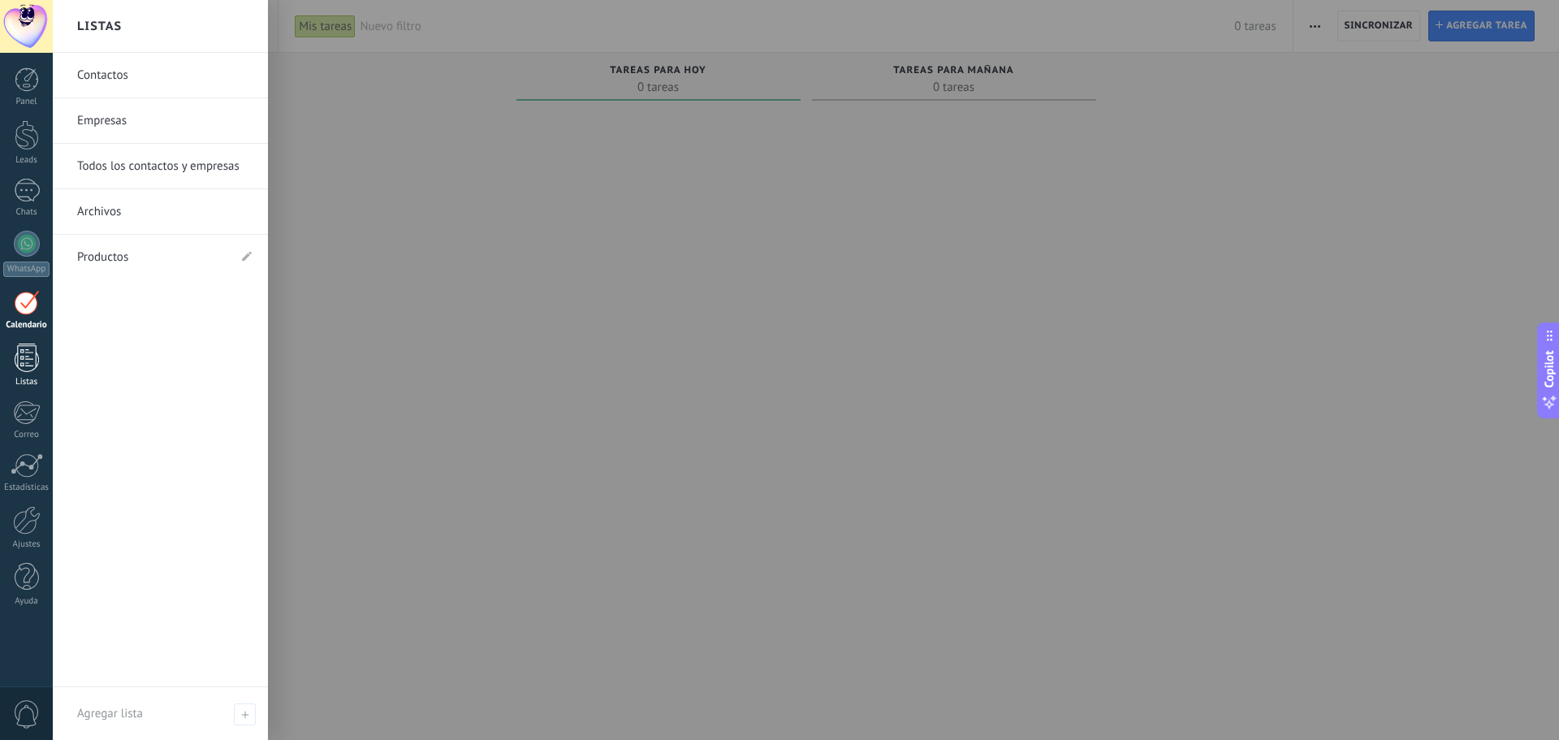
click at [6, 362] on link "Listas" at bounding box center [26, 366] width 53 height 44
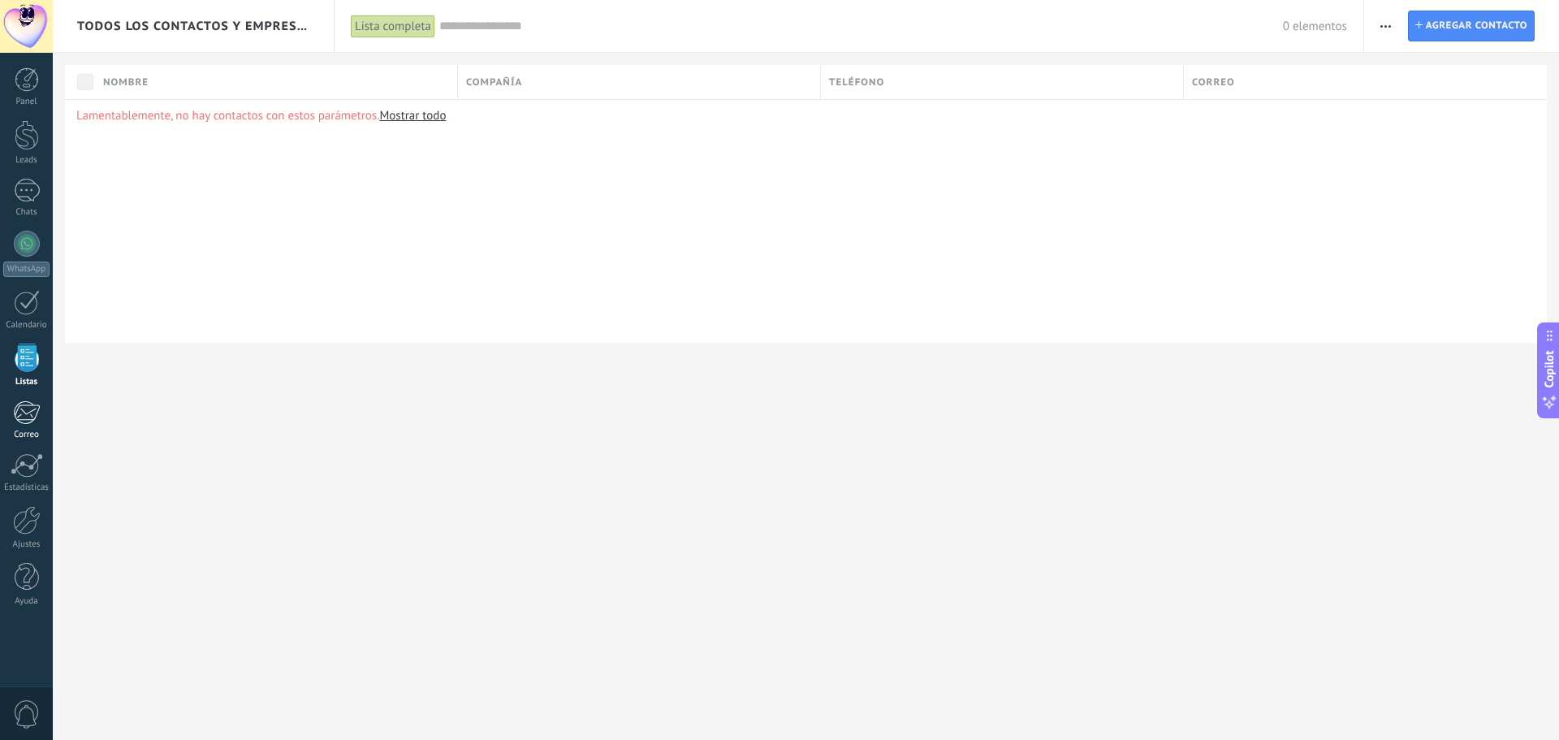
click at [35, 408] on div at bounding box center [26, 412] width 27 height 24
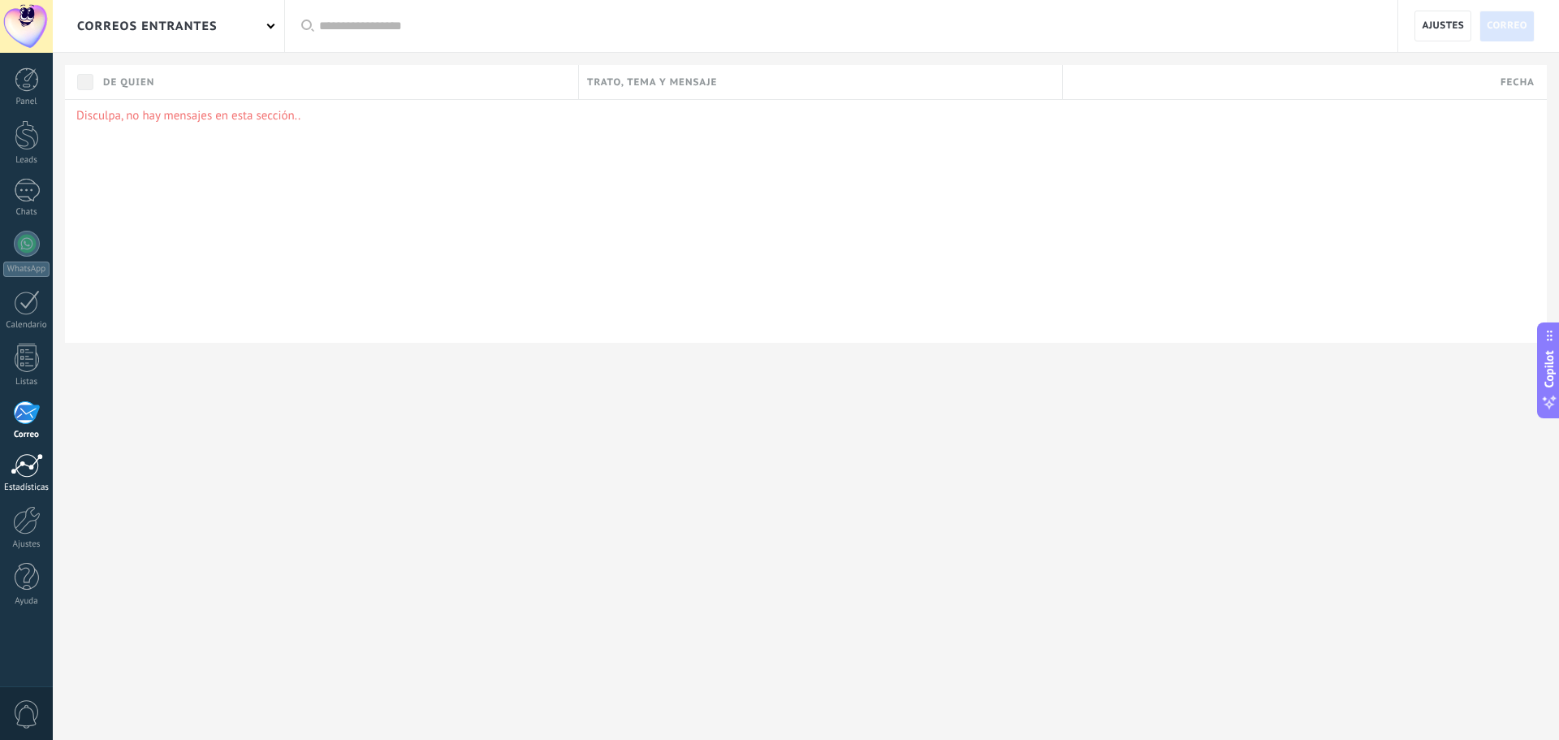
click at [16, 465] on div at bounding box center [27, 465] width 32 height 24
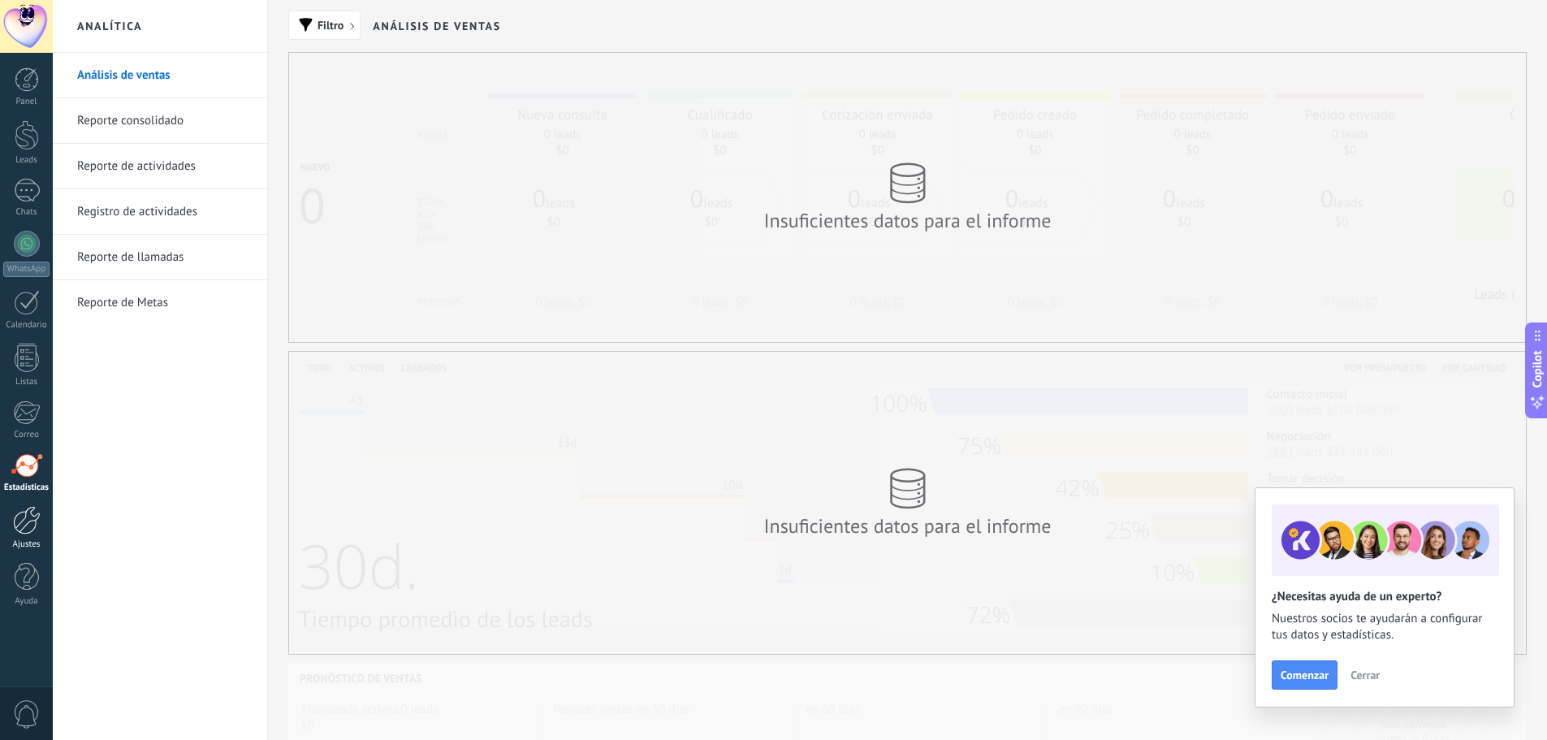
click at [13, 525] on div at bounding box center [27, 520] width 28 height 28
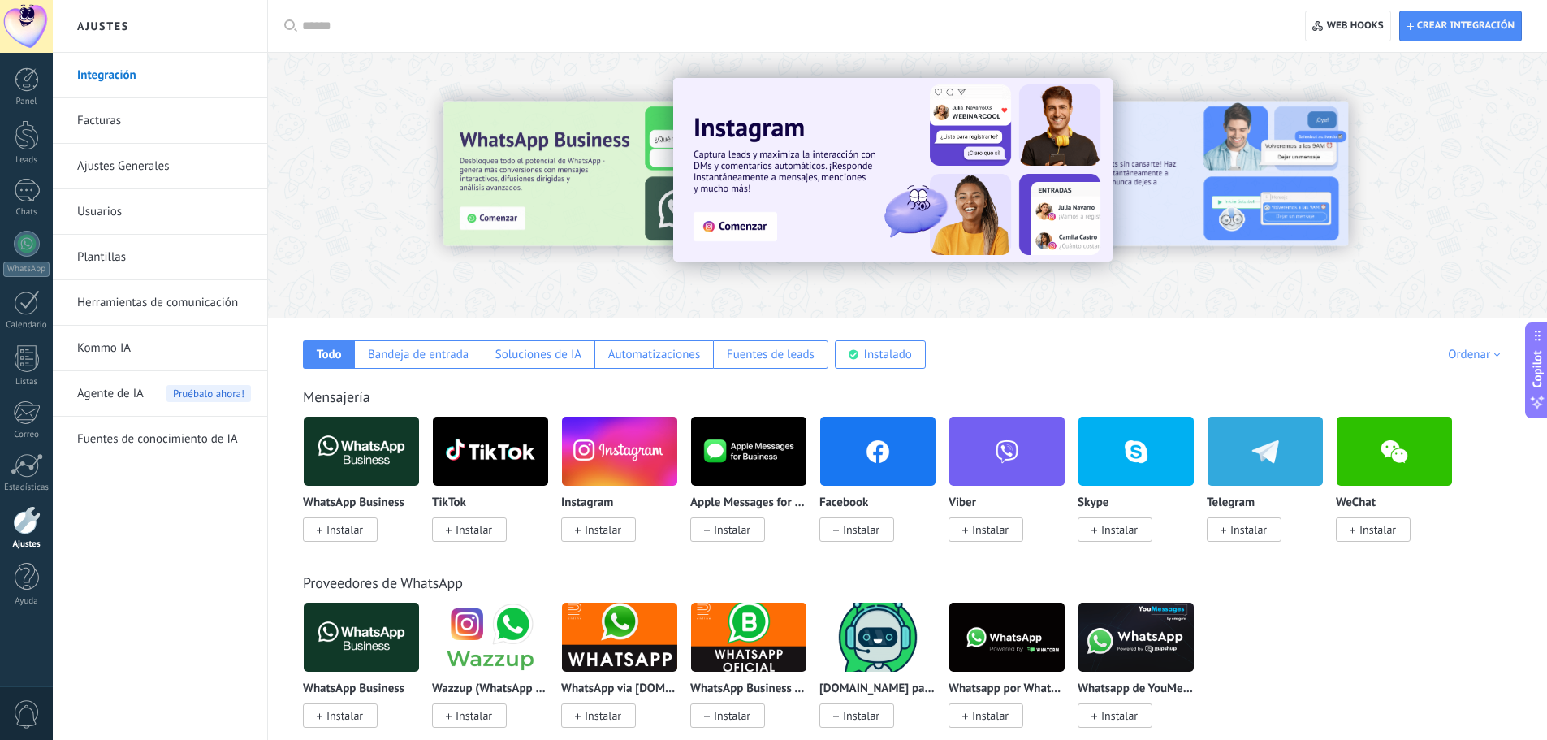
click at [136, 126] on link "Facturas" at bounding box center [164, 120] width 174 height 45
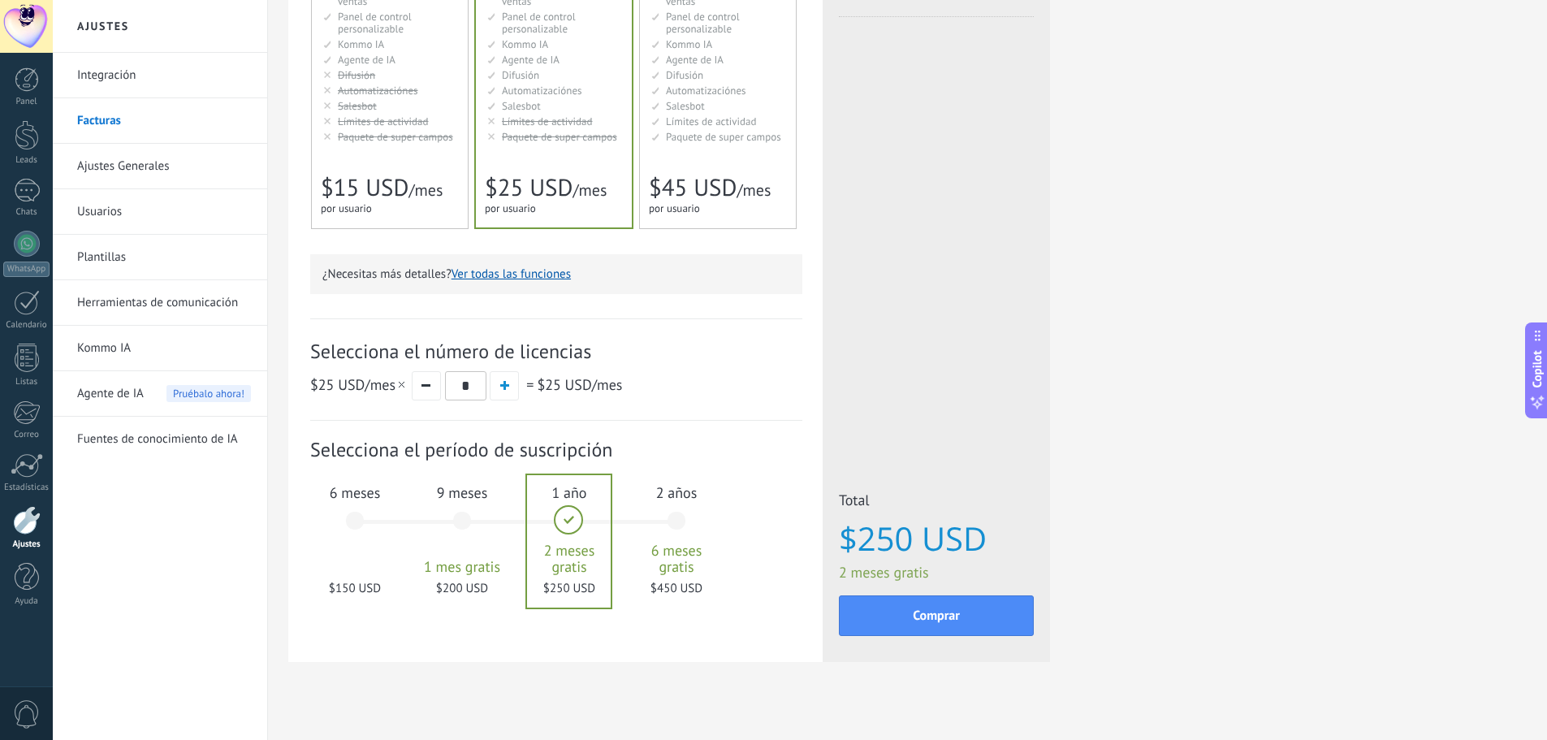
scroll to position [298, 0]
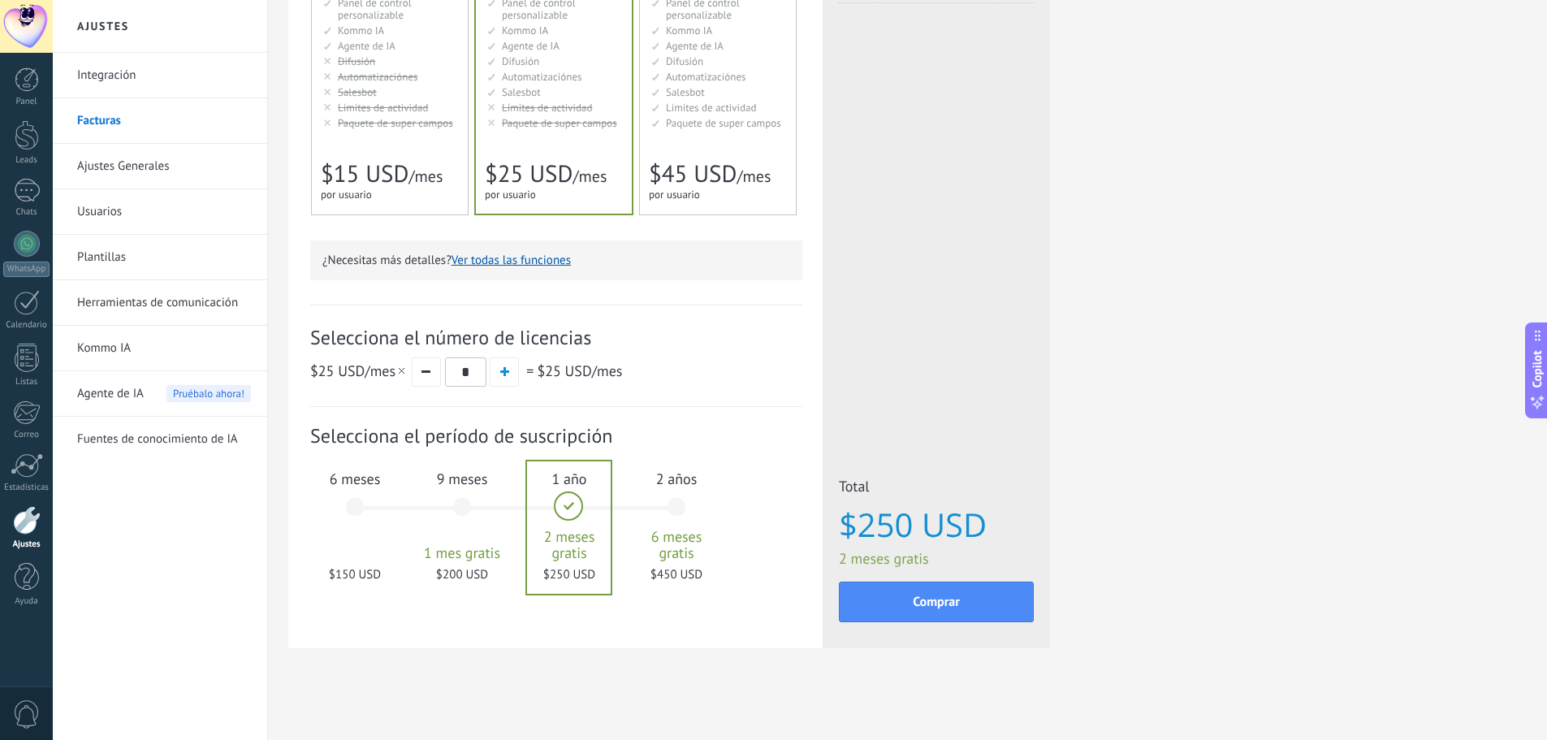
drag, startPoint x: 342, startPoint y: 490, endPoint x: 350, endPoint y: 496, distance: 10.4
click at [350, 495] on div "6 meses $150 USD" at bounding box center [355, 514] width 88 height 115
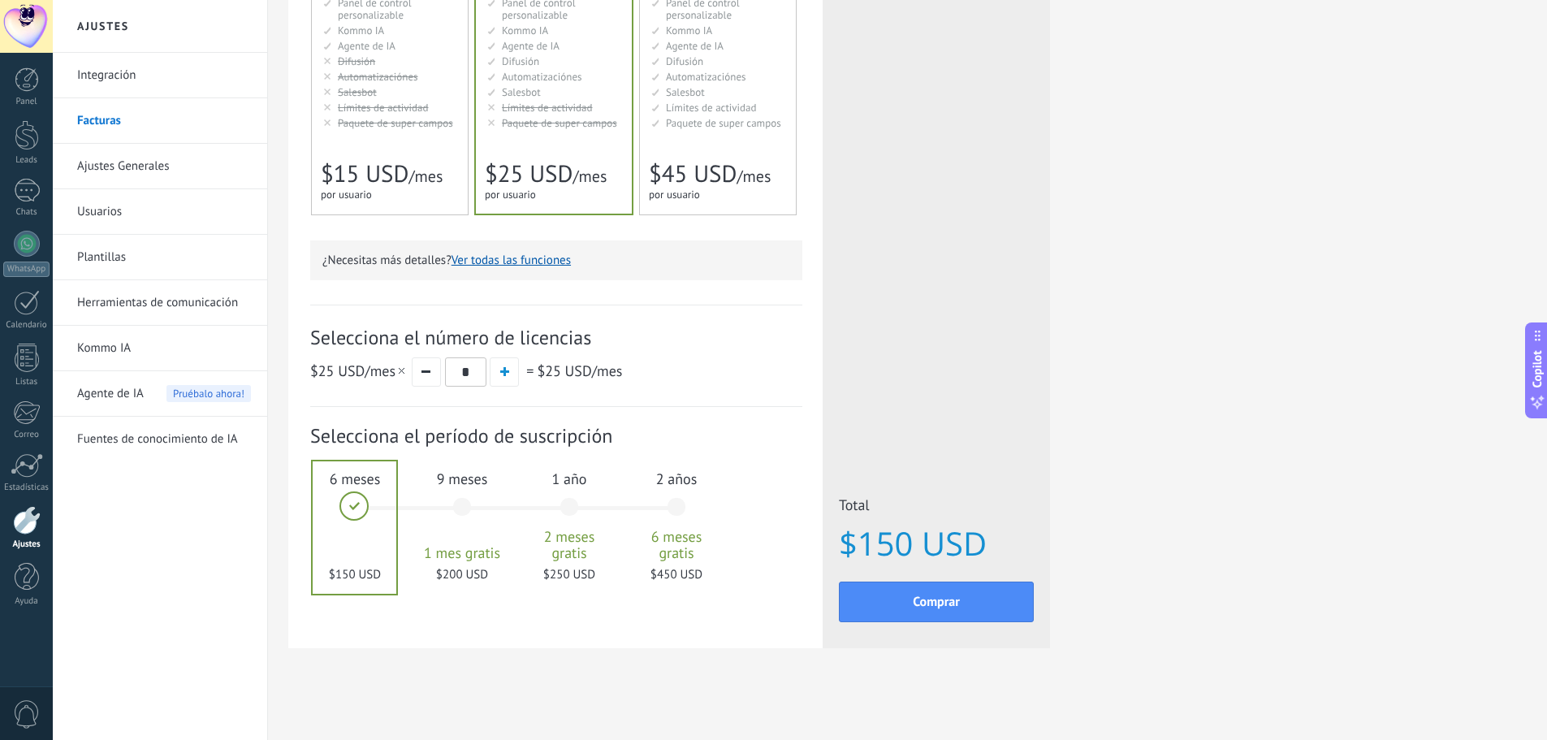
click at [476, 506] on div "9 meses 1 mes gratis $200 USD" at bounding box center [462, 514] width 88 height 115
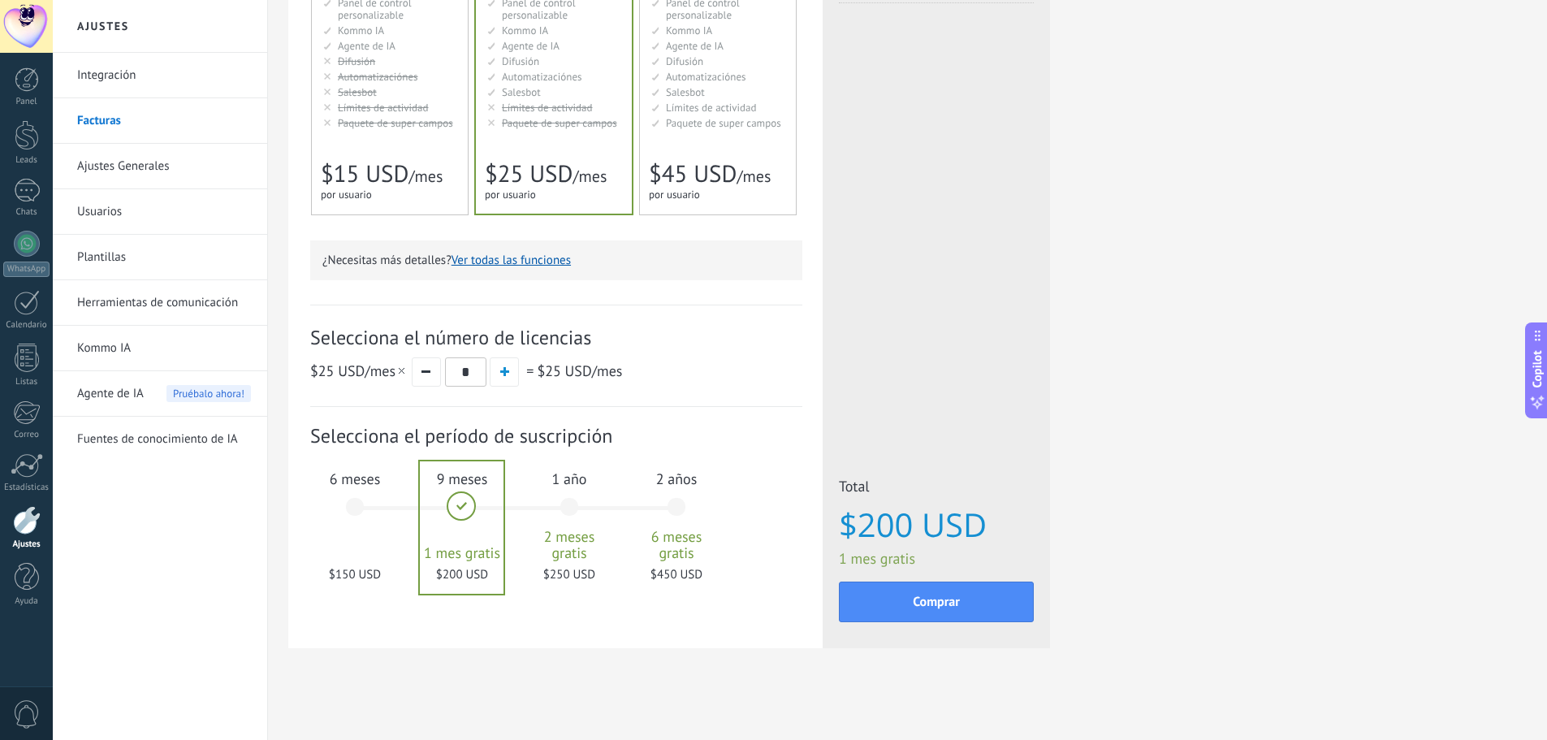
click at [576, 508] on div "1 año 2 meses gratis $250 USD" at bounding box center [570, 514] width 88 height 115
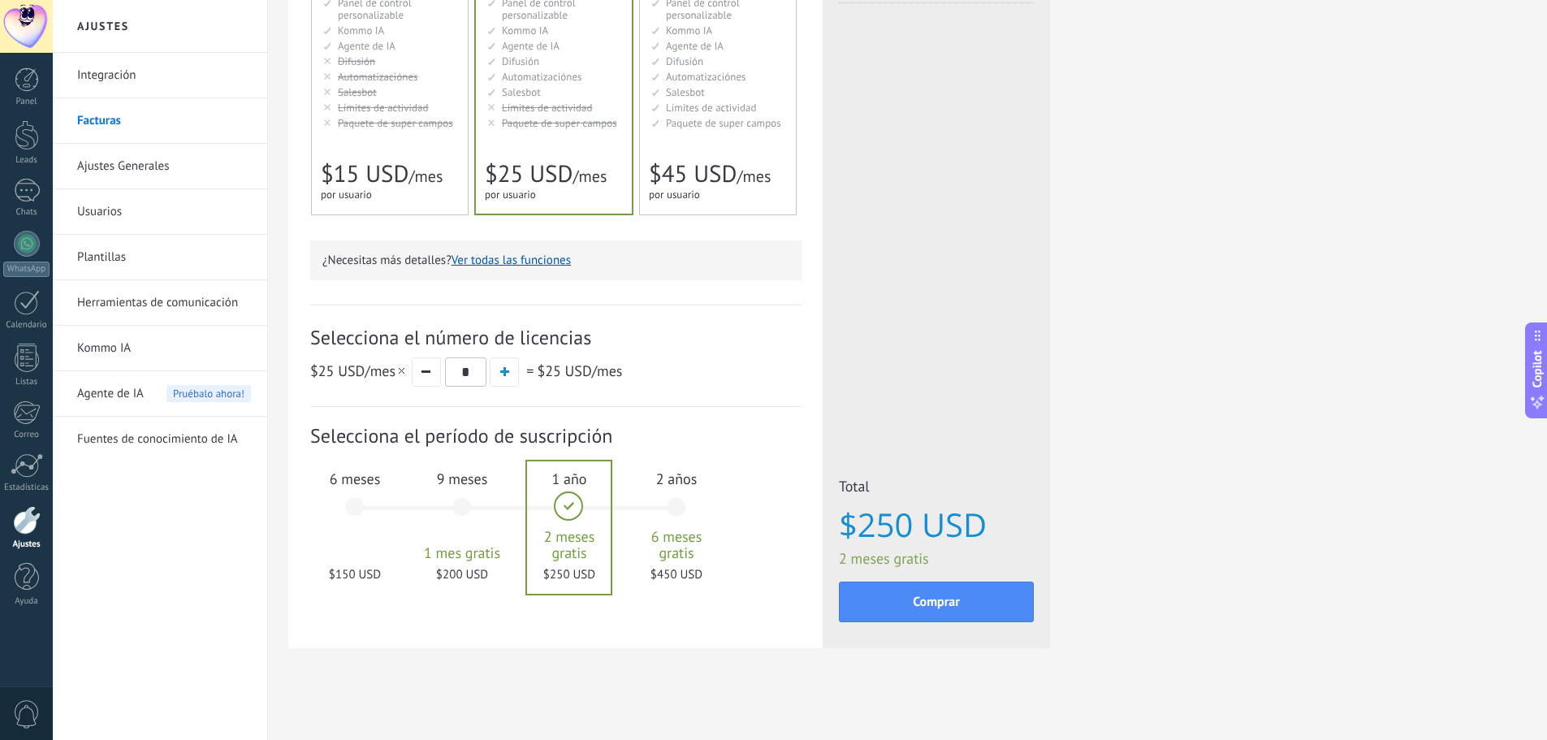
click at [681, 513] on div "2 años 6 meses gratis $450 USD" at bounding box center [677, 514] width 88 height 115
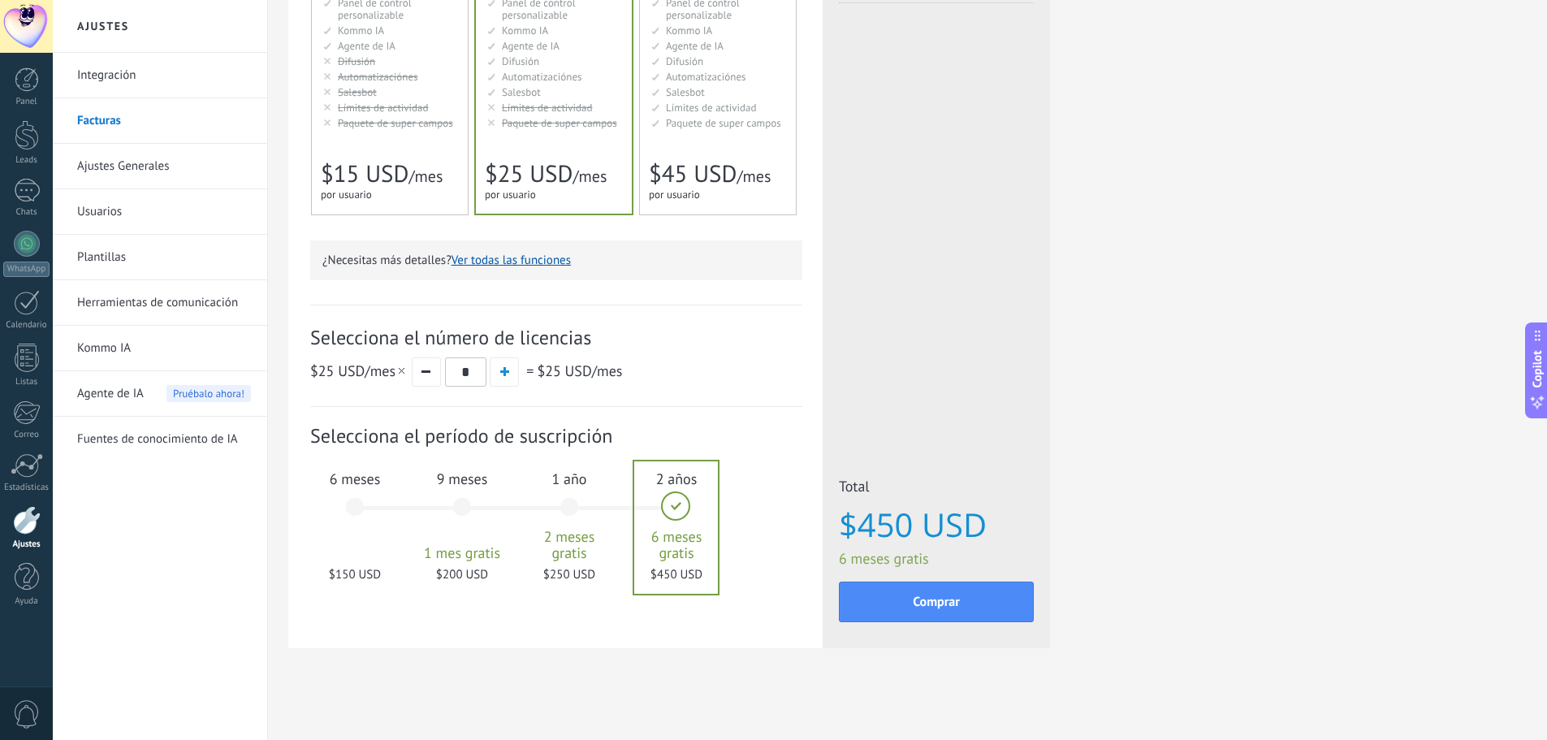
click at [349, 512] on div "6 meses $150 USD" at bounding box center [355, 514] width 88 height 115
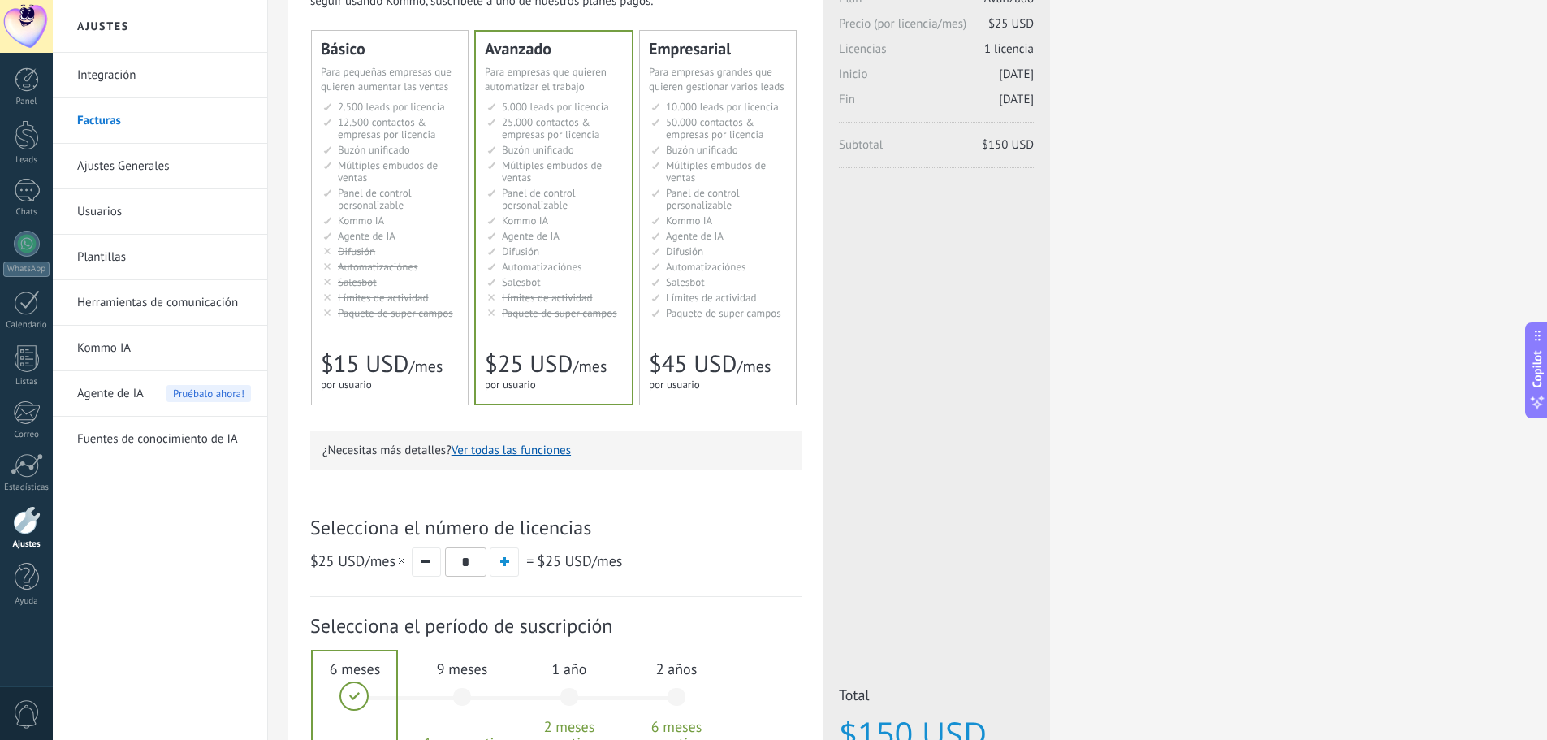
scroll to position [136, 0]
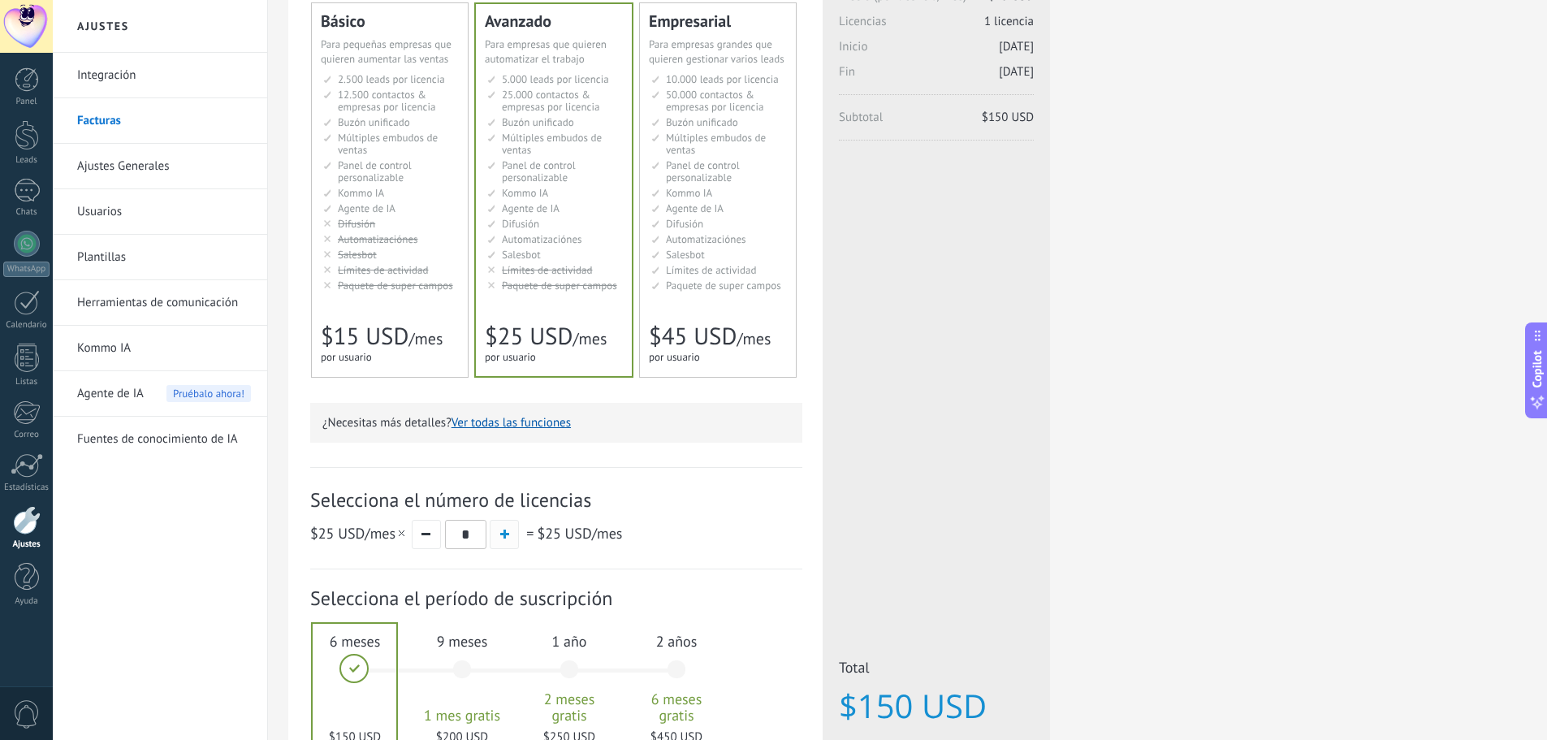
click at [506, 535] on span "button" at bounding box center [504, 534] width 9 height 9
click at [504, 535] on span "button" at bounding box center [504, 534] width 9 height 9
type input "*"
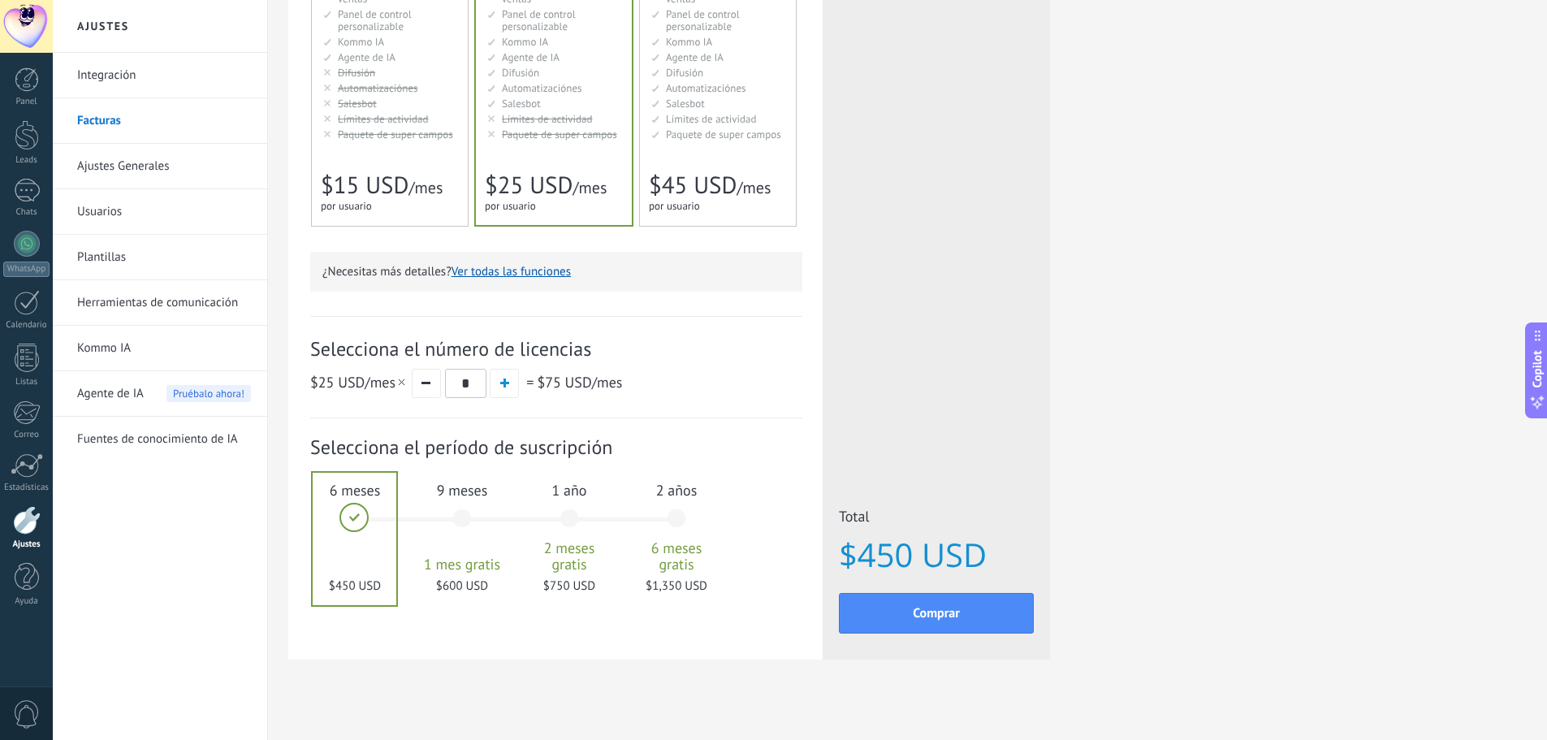
scroll to position [301, 0]
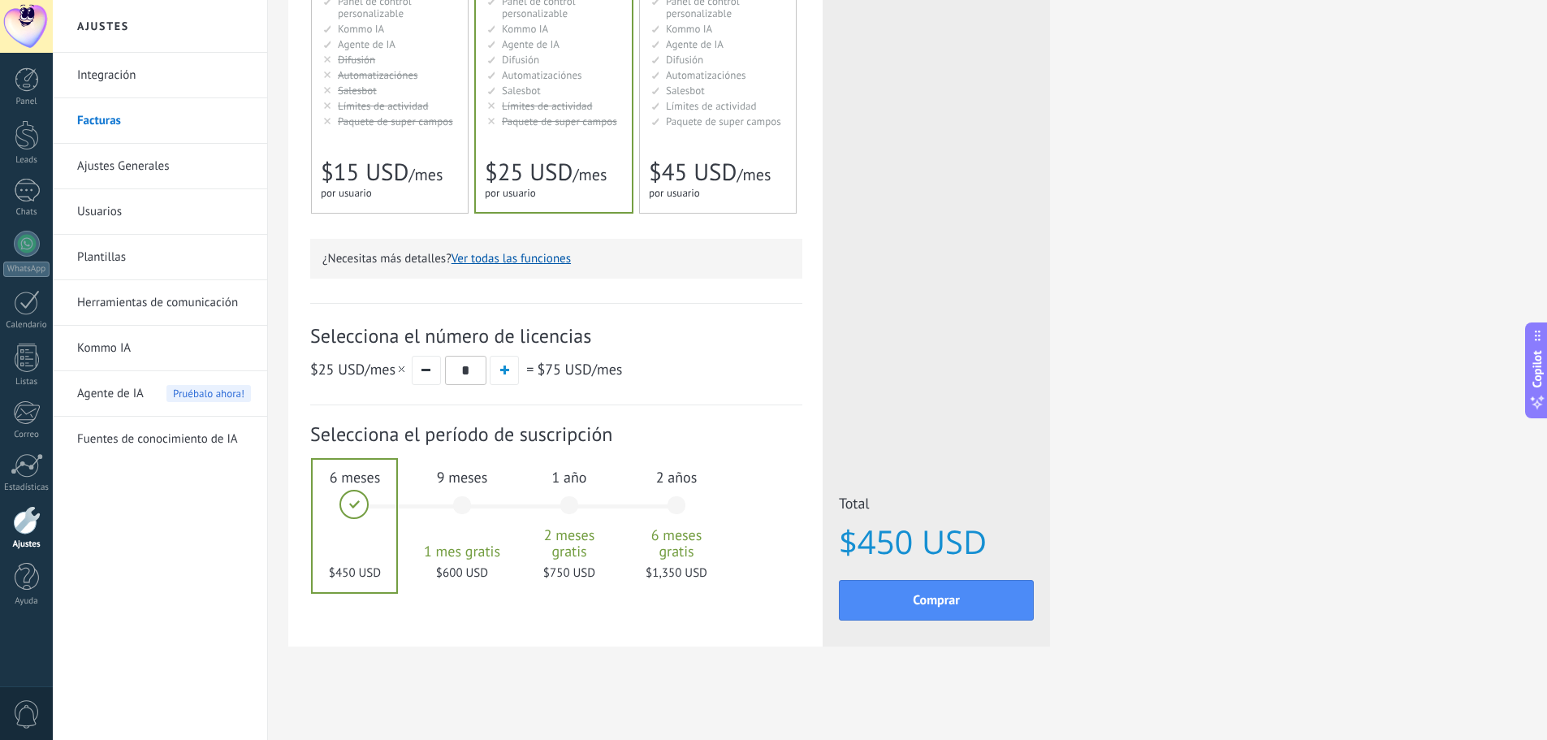
click at [980, 621] on div "Comprar" at bounding box center [936, 598] width 195 height 64
click at [963, 611] on button "Comprar" at bounding box center [936, 600] width 195 height 41
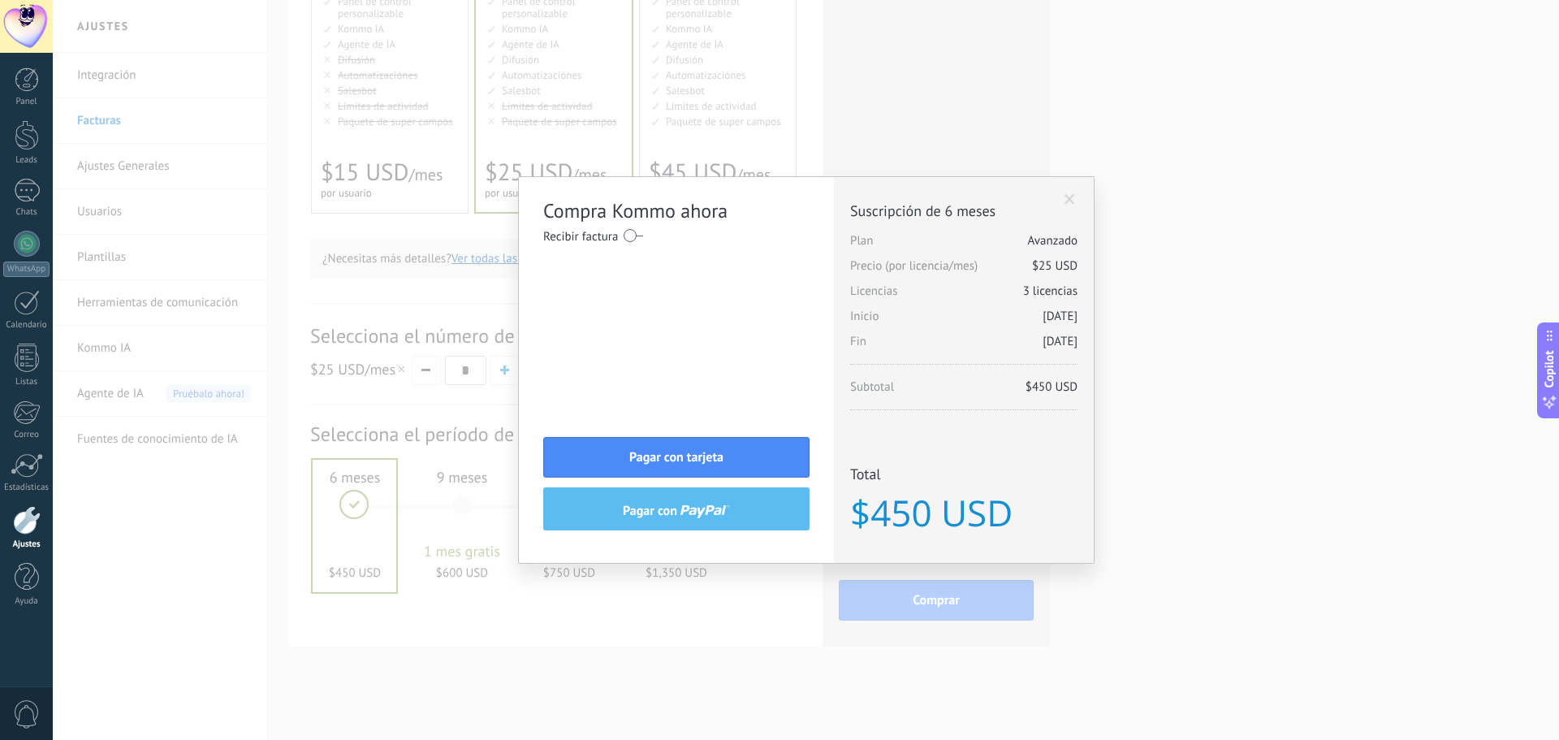
click at [1071, 199] on span at bounding box center [1070, 199] width 11 height 11
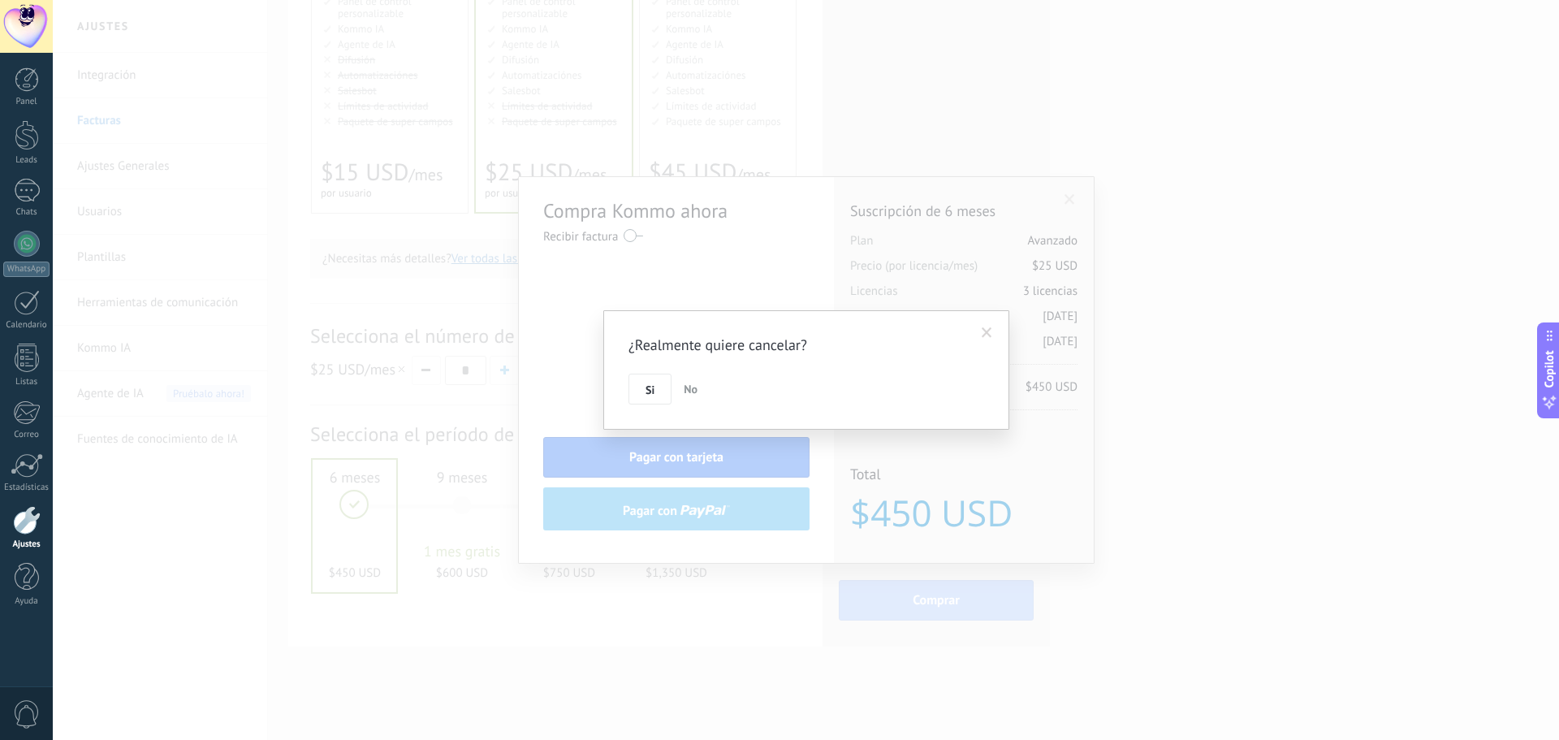
click at [694, 383] on span "No" at bounding box center [691, 389] width 14 height 15
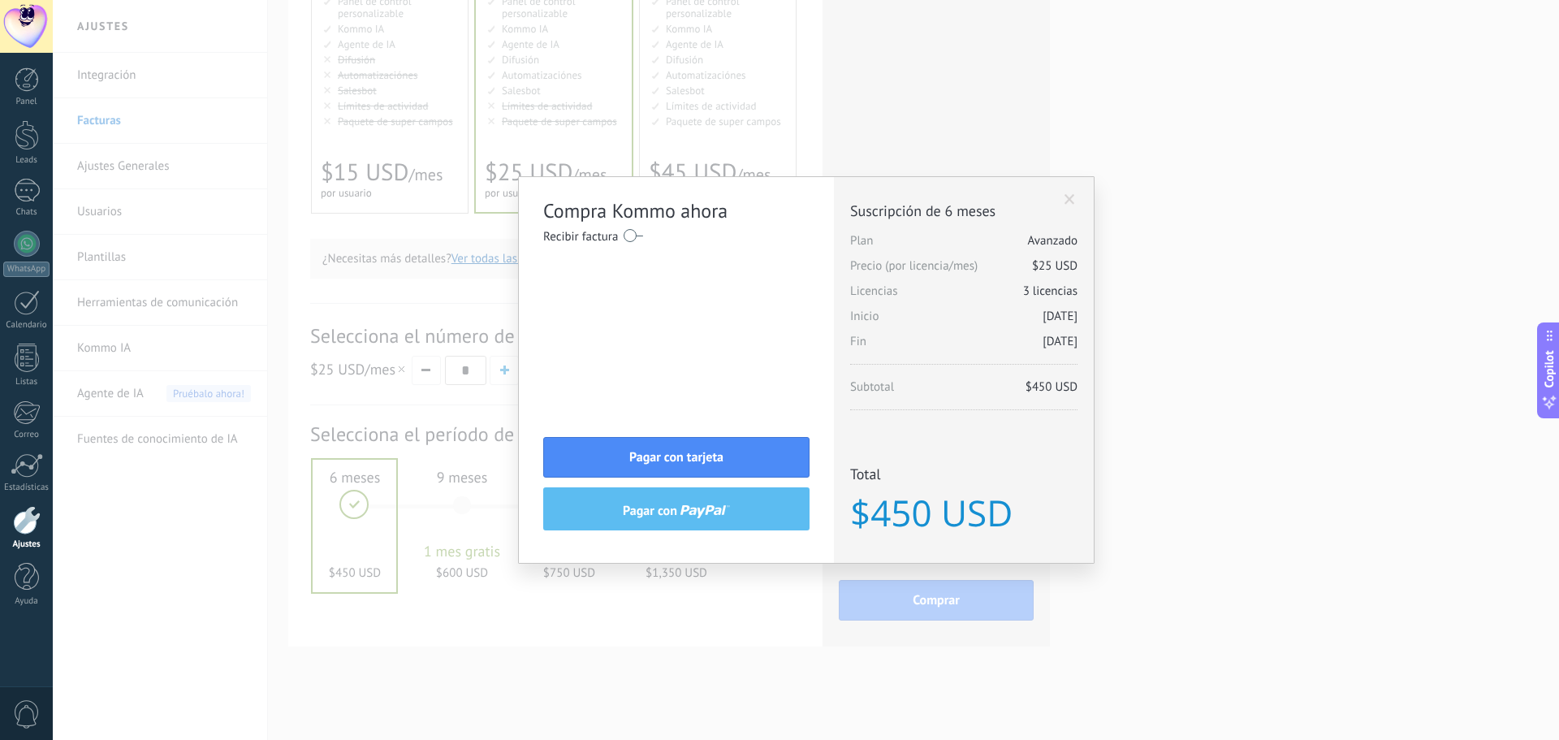
click at [1083, 188] on div "Licencias adicionales Plan Avanzado Precio (por licencia/mes) $25 USD Nuevas li…" at bounding box center [964, 370] width 260 height 386
click at [1069, 206] on div "Compra Kommo ahora Recibir factura Nombre completo / Nombre de la empresa País …" at bounding box center [806, 370] width 575 height 386
click at [1072, 197] on span at bounding box center [1070, 199] width 11 height 11
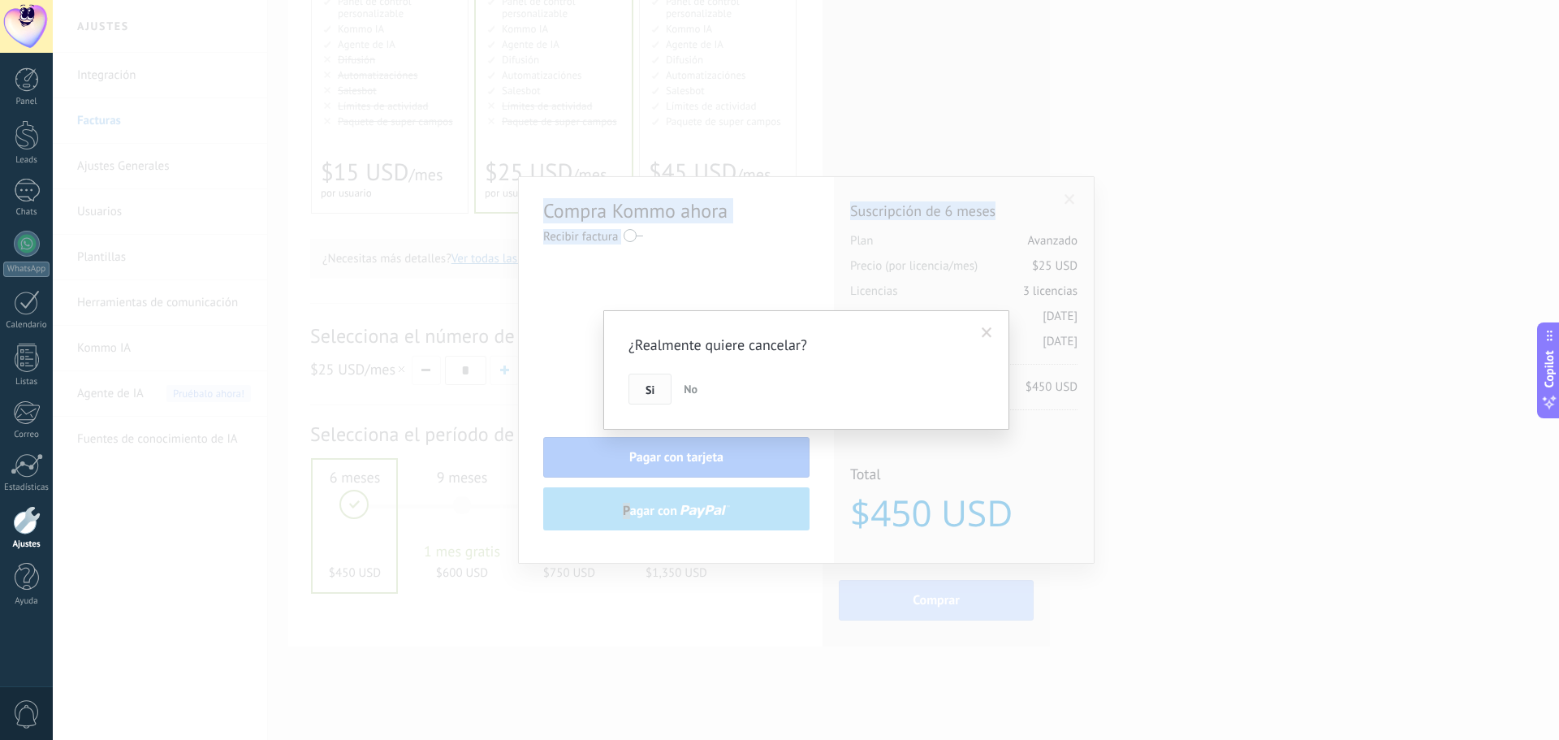
click at [652, 393] on span "Si" at bounding box center [650, 389] width 9 height 11
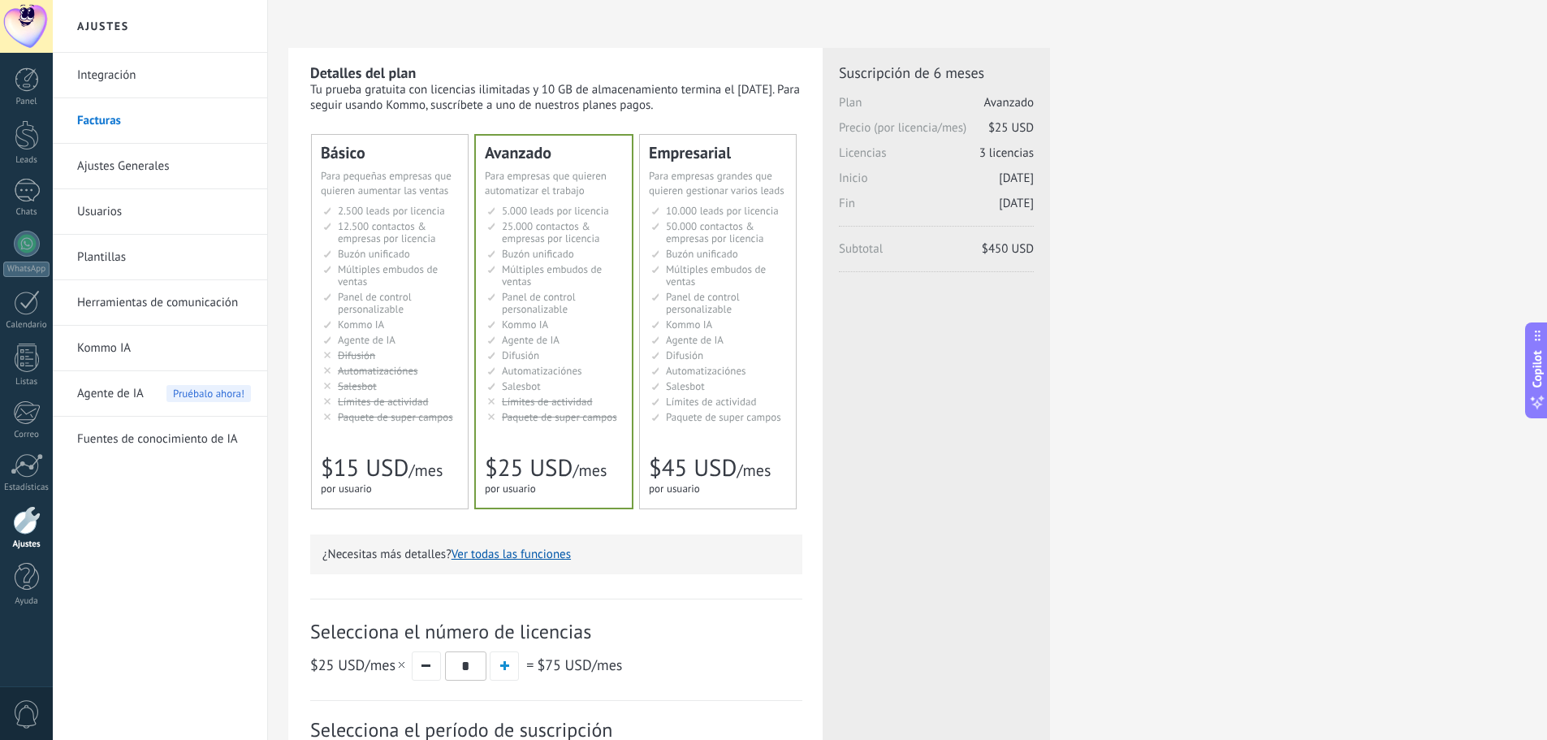
scroll to position [0, 0]
